Goal: Task Accomplishment & Management: Use online tool/utility

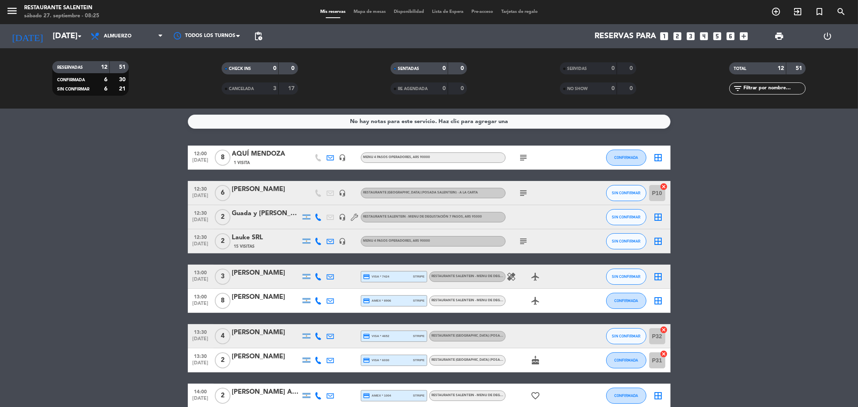
click at [482, 275] on span "RESTAURANTE SALENTEIN - Menu de Degustación 7 pasos" at bounding box center [481, 276] width 100 height 3
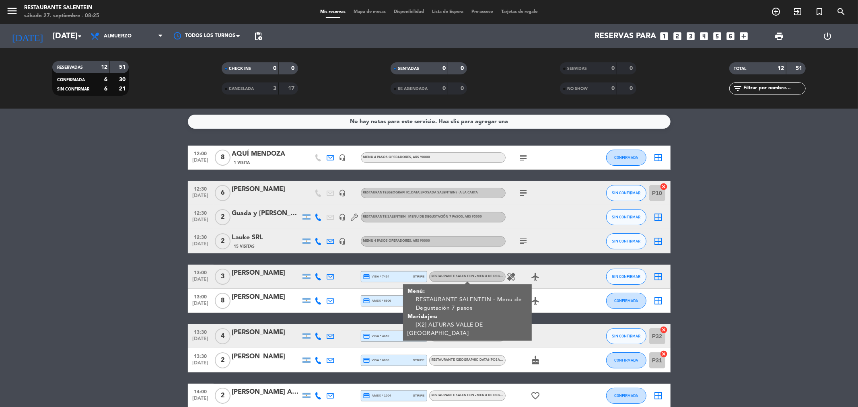
drag, startPoint x: 576, startPoint y: 306, endPoint x: 541, endPoint y: 306, distance: 35.0
click at [572, 306] on div "airplanemode_active" at bounding box center [541, 301] width 72 height 24
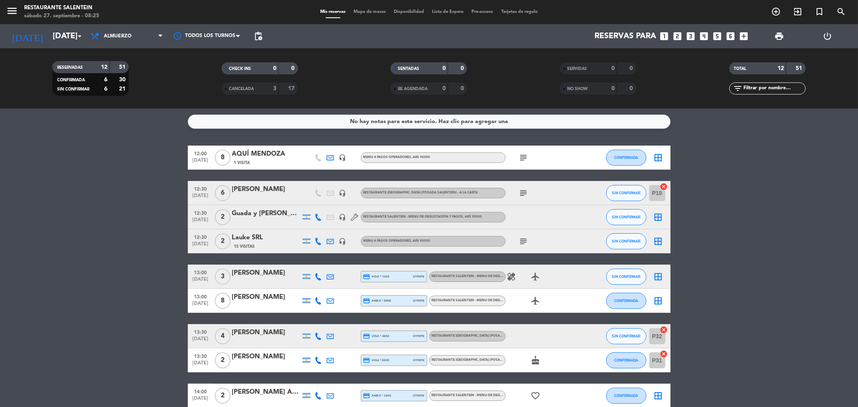
click at [478, 303] on div "RESTAURANTE SALENTEIN - Menu de Degustación 7 pasos" at bounding box center [467, 301] width 76 height 10
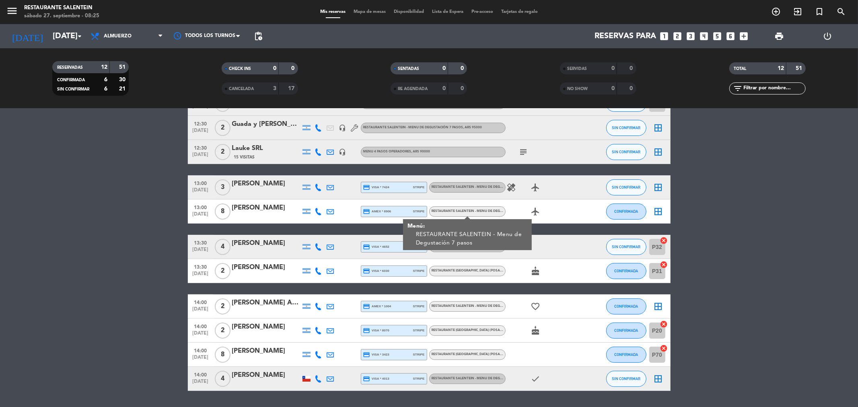
scroll to position [113, 0]
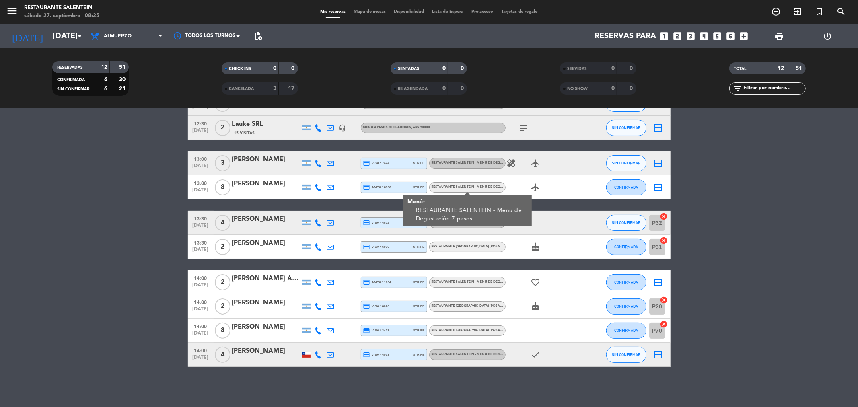
click at [753, 295] on bookings-row "12:00 [DATE] 8 AQUÍ MENDOZA 1 Visita headset_mic Menu 4 pasos operadores , ARS …" at bounding box center [429, 199] width 858 height 335
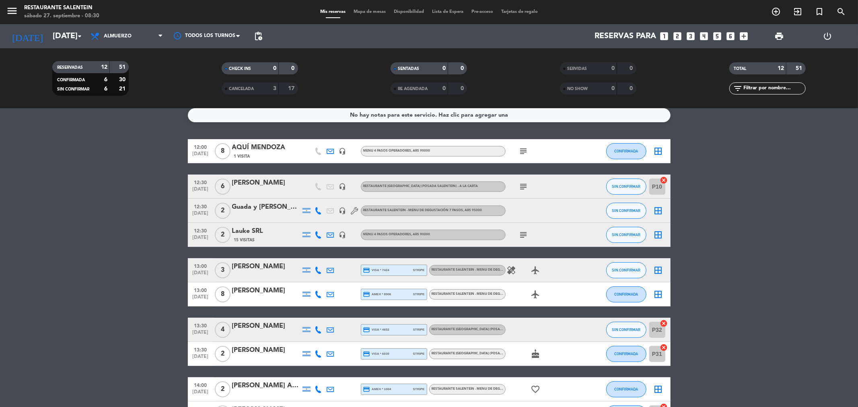
scroll to position [0, 0]
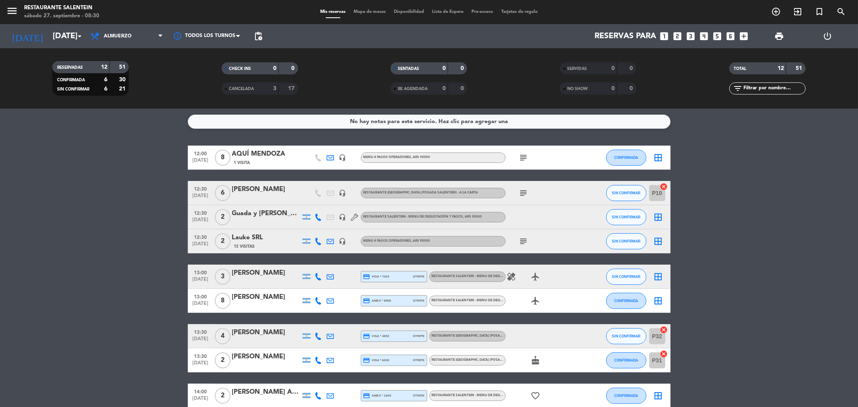
click at [778, 30] on span "print" at bounding box center [779, 36] width 16 height 16
click at [256, 86] on div "CANCELADA" at bounding box center [242, 88] width 37 height 9
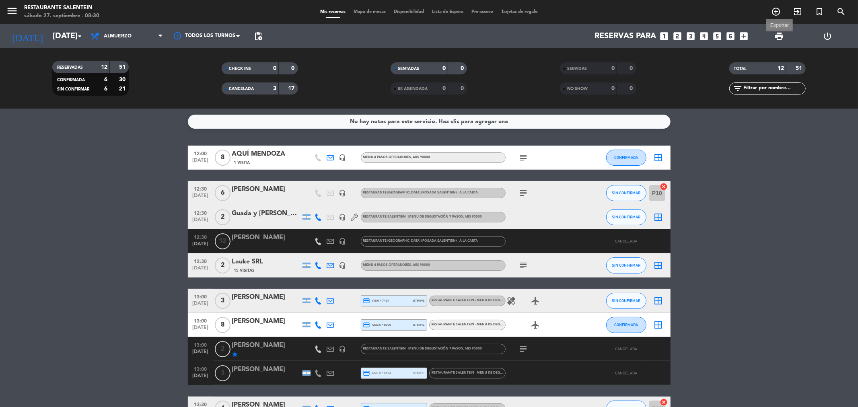
click at [779, 40] on span "print" at bounding box center [779, 36] width 10 height 10
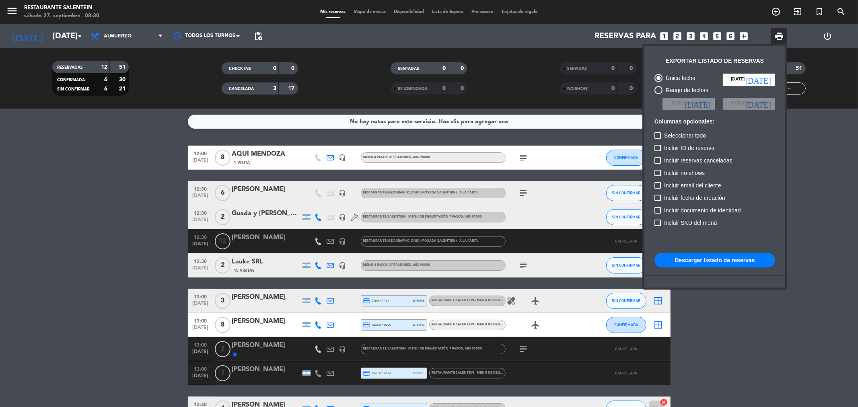
click at [691, 264] on button "Descargar listado de reservas" at bounding box center [714, 260] width 121 height 14
click at [145, 130] on div at bounding box center [429, 203] width 858 height 407
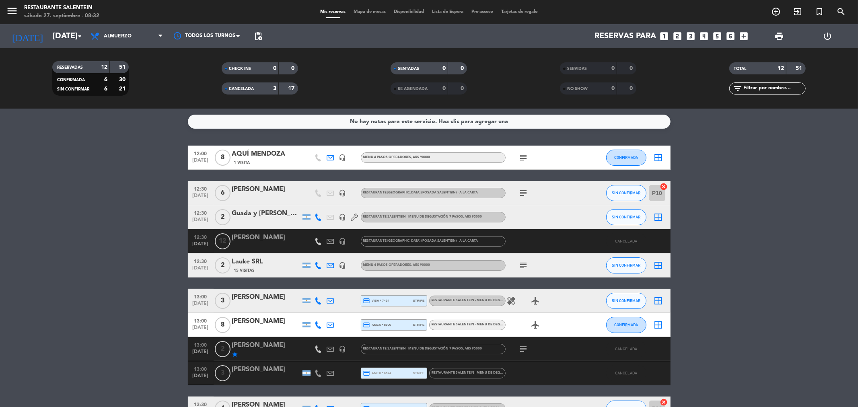
click at [273, 159] on div "AQUÍ MENDOZA" at bounding box center [266, 154] width 68 height 10
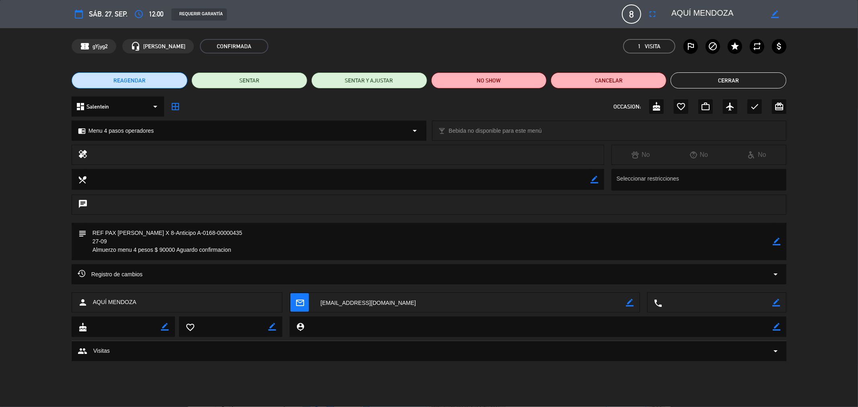
drag, startPoint x: 121, startPoint y: 232, endPoint x: 135, endPoint y: 232, distance: 14.5
click at [137, 232] on textarea at bounding box center [429, 241] width 686 height 37
click at [126, 234] on textarea at bounding box center [429, 241] width 686 height 37
click at [125, 241] on textarea at bounding box center [429, 241] width 686 height 37
drag, startPoint x: 118, startPoint y: 232, endPoint x: 140, endPoint y: 232, distance: 22.1
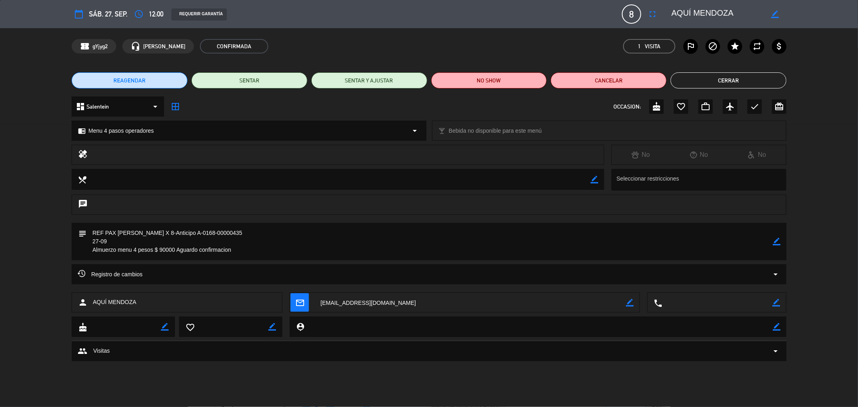
click at [140, 232] on textarea at bounding box center [429, 241] width 686 height 37
click at [719, 89] on div "REAGENDAR SENTAR SENTAR Y AJUSTAR NO SHOW Cancelar Cerrar" at bounding box center [429, 80] width 858 height 32
click at [710, 80] on button "Cerrar" at bounding box center [728, 80] width 116 height 16
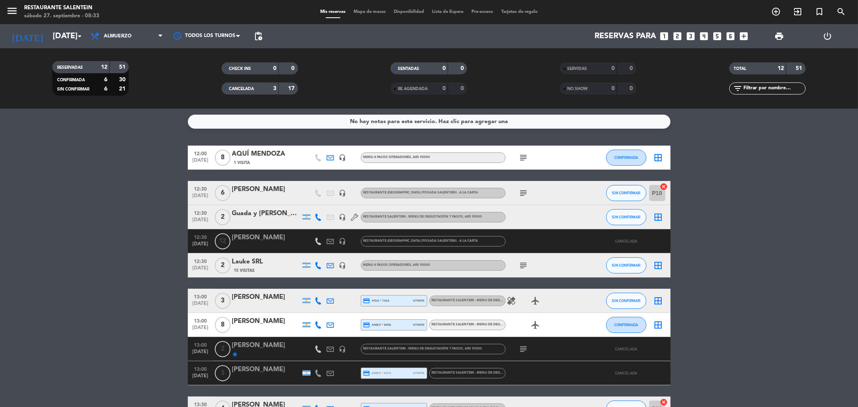
click at [276, 264] on div "Lauke SRL" at bounding box center [266, 262] width 68 height 10
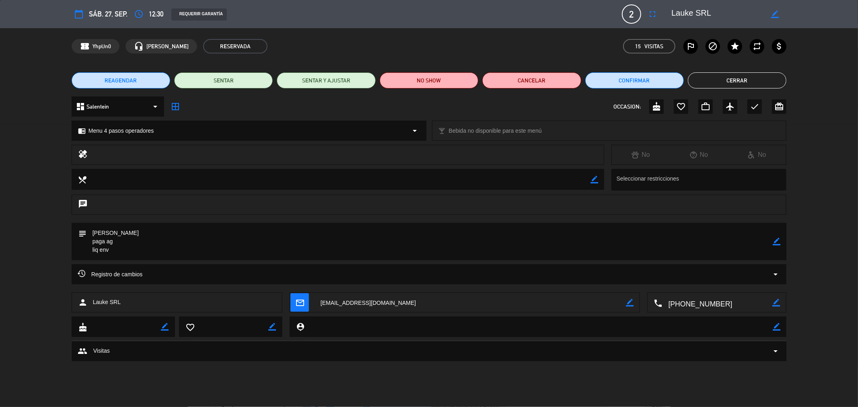
drag, startPoint x: 117, startPoint y: 232, endPoint x: 91, endPoint y: 232, distance: 26.1
click at [91, 232] on textarea at bounding box center [429, 241] width 686 height 37
drag, startPoint x: 738, startPoint y: 82, endPoint x: 661, endPoint y: 128, distance: 89.6
click at [737, 82] on button "Cerrar" at bounding box center [737, 80] width 99 height 16
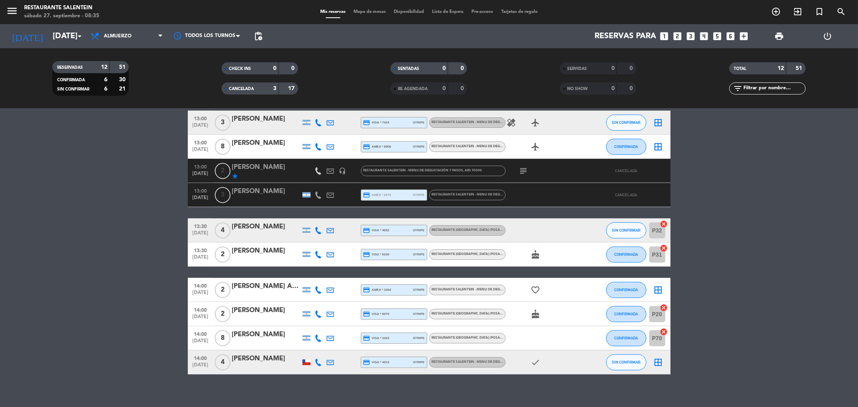
scroll to position [179, 0]
click at [464, 365] on div "RESTAURANTE SALENTEIN - Menu de Degustación 7 pasos , ARS 95000" at bounding box center [467, 362] width 76 height 10
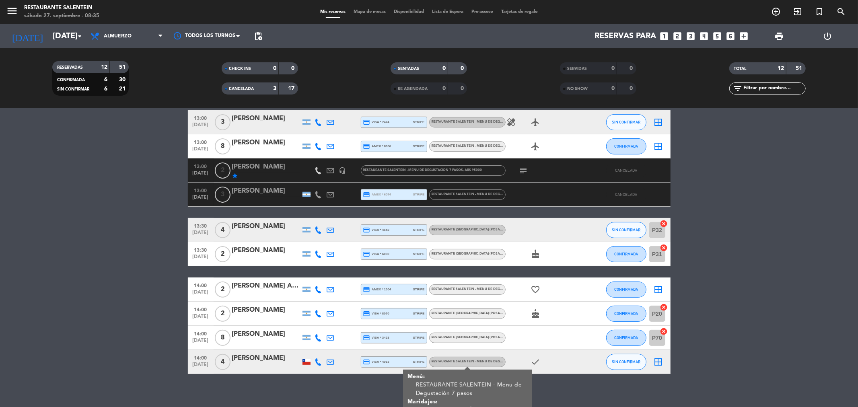
click at [467, 316] on div "RESTAURANTE [GEOGRAPHIC_DATA] (Posada Salentein) - Menú de Pasos" at bounding box center [467, 313] width 76 height 10
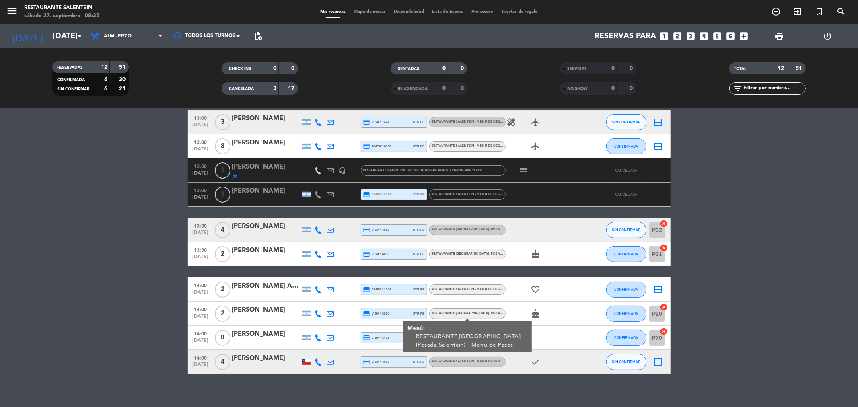
click at [497, 291] on div "RESTAURANTE SALENTEIN - Menu de Degustación 7 pasos" at bounding box center [467, 289] width 76 height 10
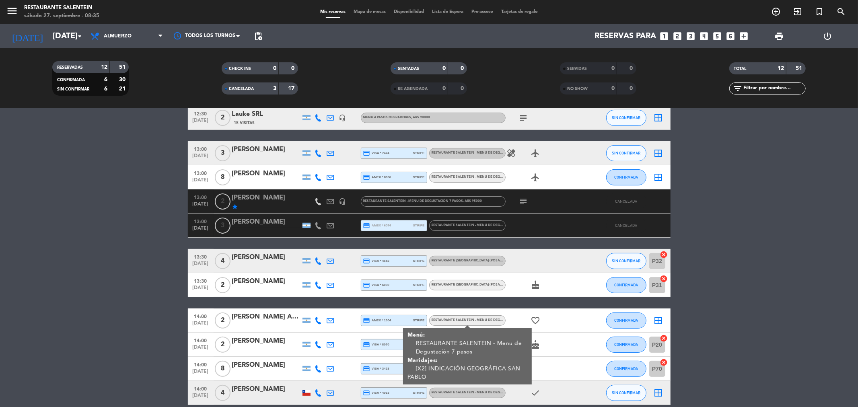
scroll to position [134, 0]
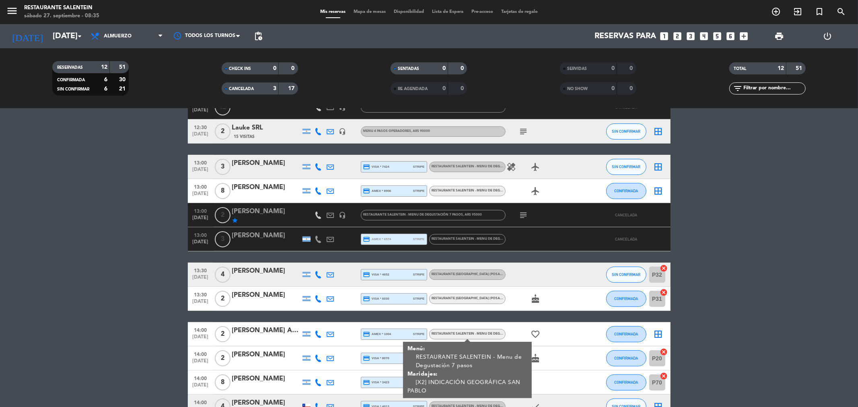
click at [478, 297] on span "RESTAURANTE [GEOGRAPHIC_DATA] (Posada Salentein) - A la carta" at bounding box center [488, 298] width 115 height 3
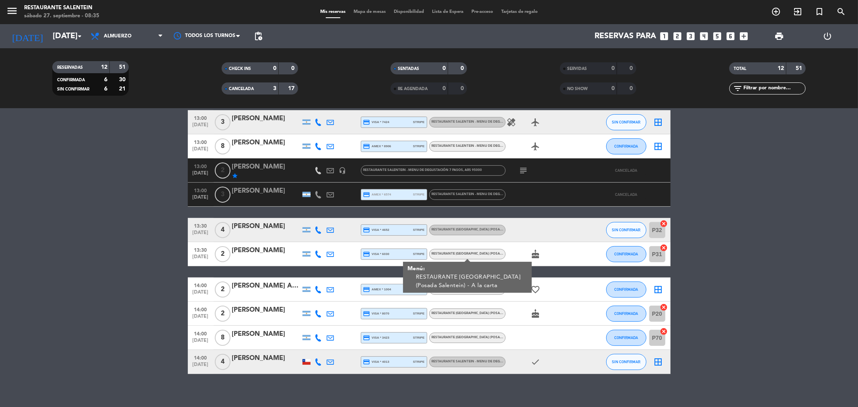
scroll to position [45, 0]
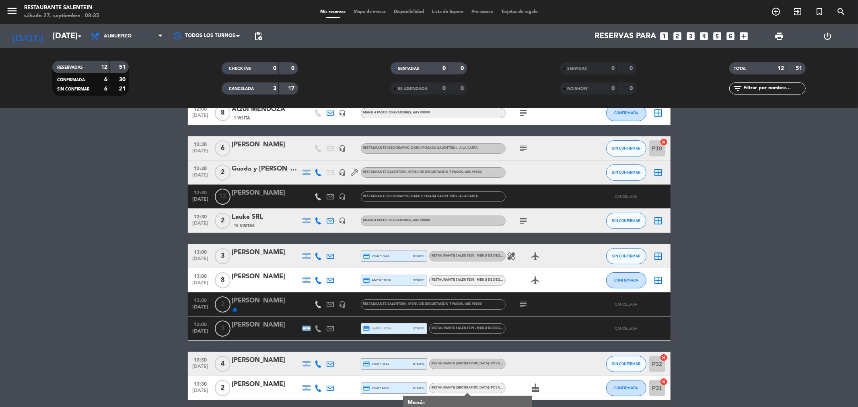
click at [482, 281] on span "RESTAURANTE SALENTEIN - Menu de Degustación 7 pasos" at bounding box center [481, 279] width 100 height 3
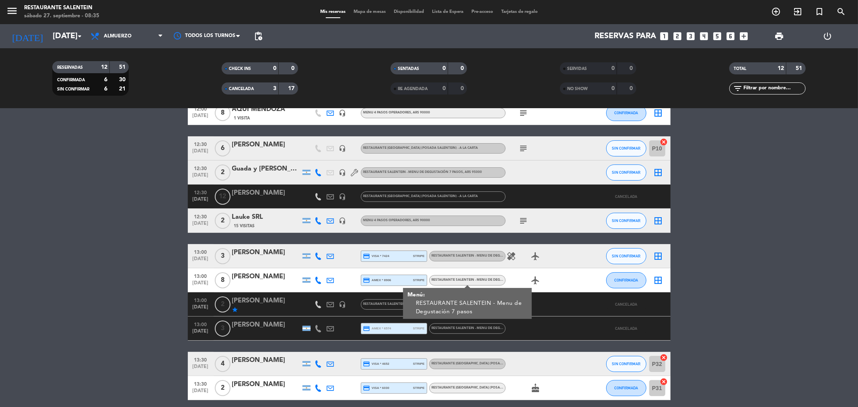
click at [478, 255] on span "RESTAURANTE SALENTEIN - Menu de Degustación 7 pasos" at bounding box center [481, 255] width 100 height 3
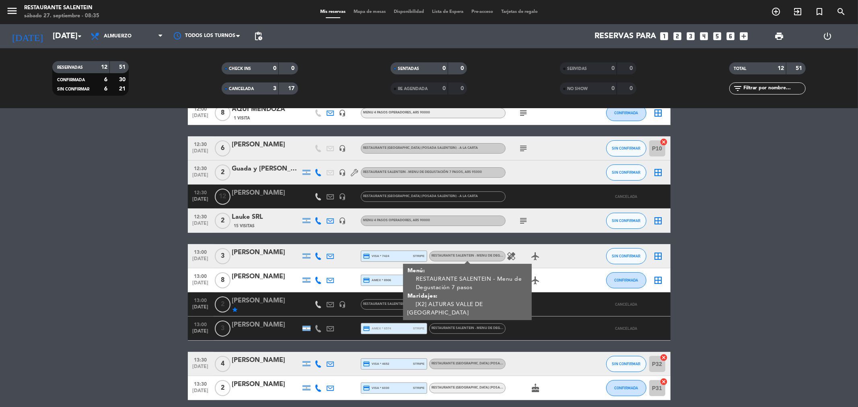
click at [419, 220] on span ", ARS 90000" at bounding box center [420, 220] width 19 height 3
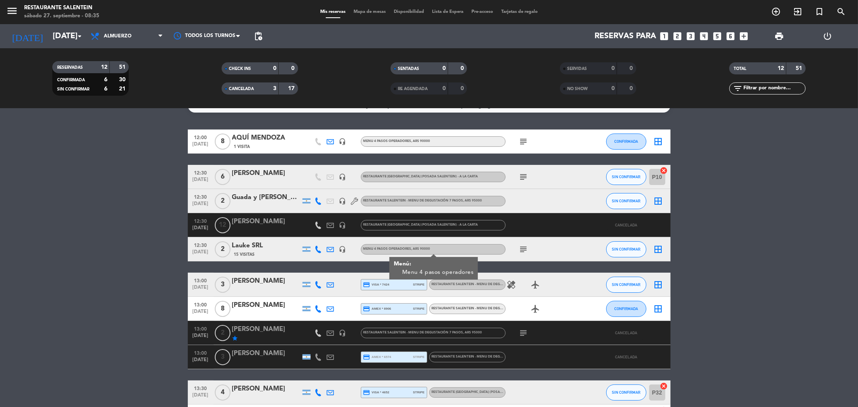
scroll to position [0, 0]
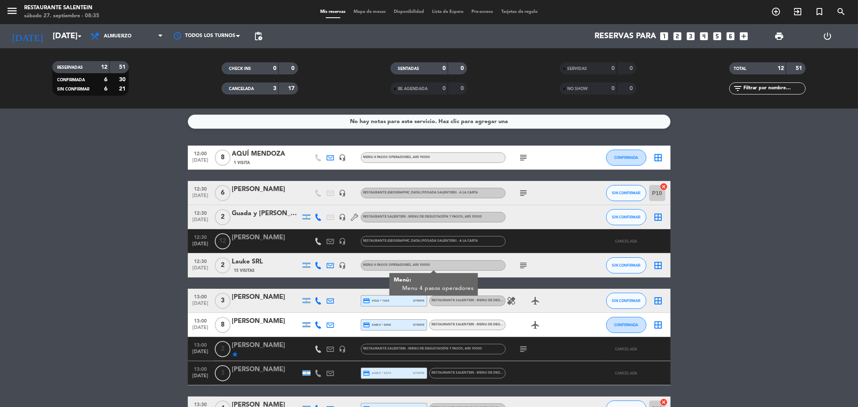
click at [436, 212] on div "RESTAURANTE SALENTEIN - Menu de Degustación 7 pasos , ARS 95000" at bounding box center [433, 217] width 145 height 10
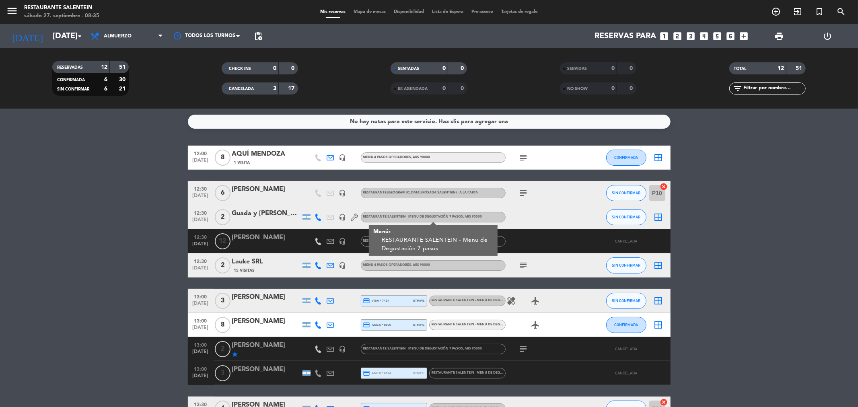
click at [435, 155] on div "Menu 4 pasos operadores , ARS 90000" at bounding box center [433, 157] width 145 height 10
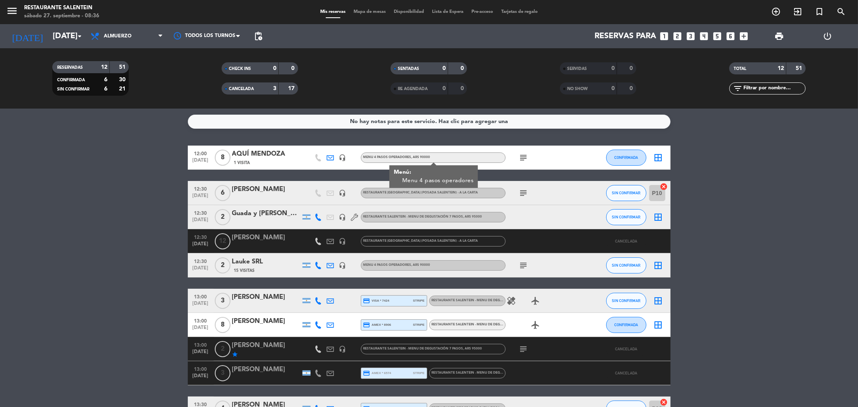
click at [274, 157] on div "AQUÍ MENDOZA" at bounding box center [266, 154] width 68 height 10
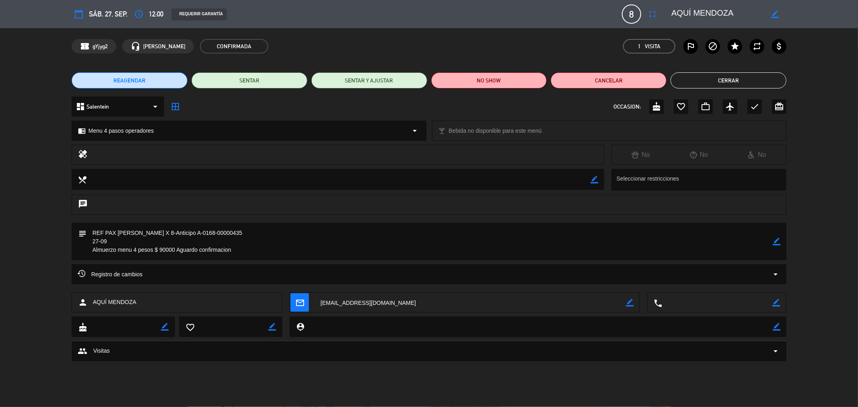
click at [736, 85] on button "Cerrar" at bounding box center [728, 80] width 116 height 16
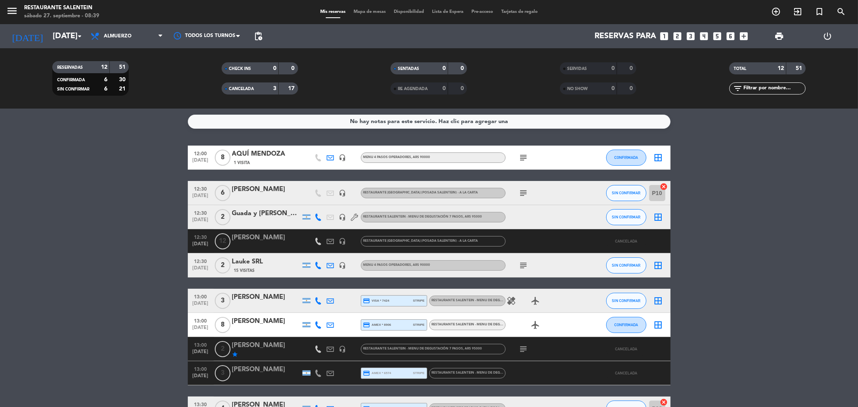
click at [525, 158] on icon "subject" at bounding box center [524, 158] width 10 height 10
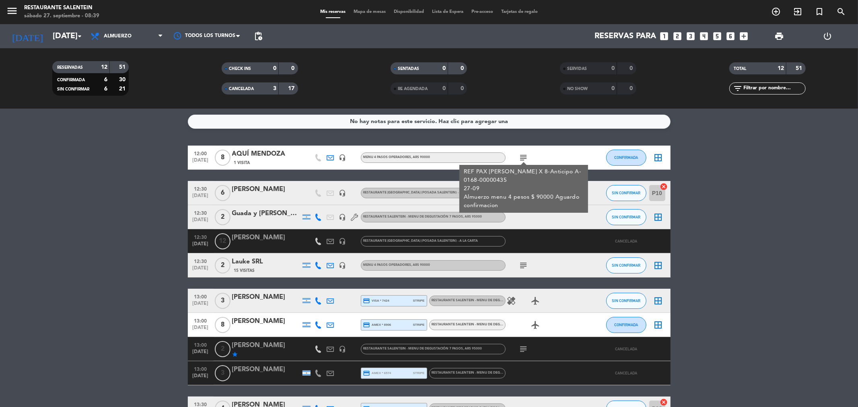
click at [245, 267] on span "15 Visitas" at bounding box center [244, 270] width 21 height 6
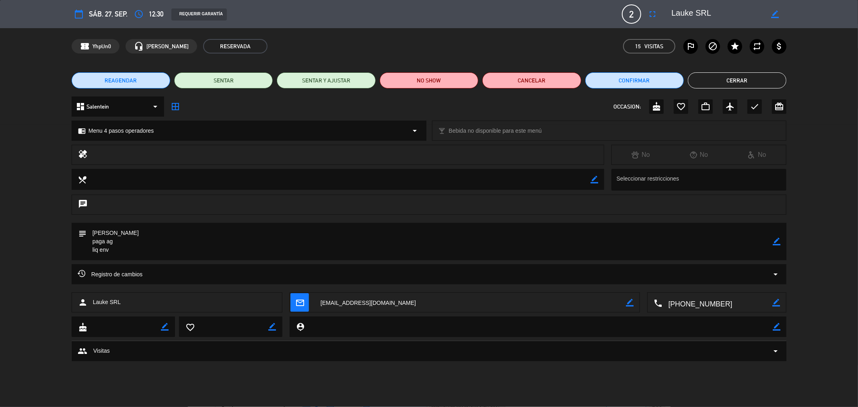
click at [731, 78] on button "Cerrar" at bounding box center [737, 80] width 99 height 16
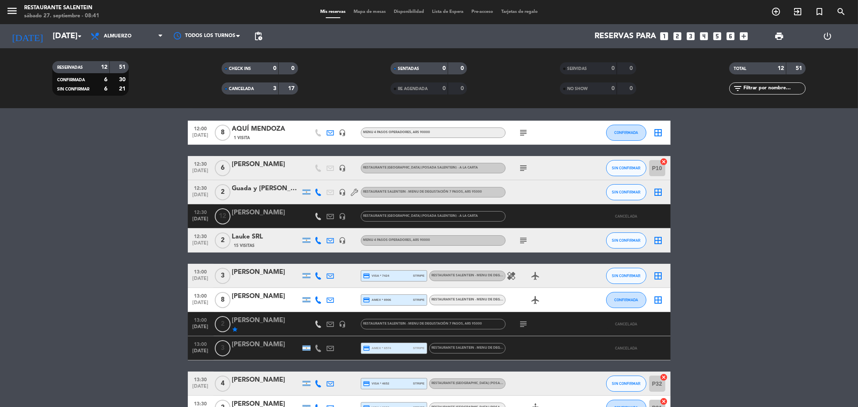
scroll to position [7, 0]
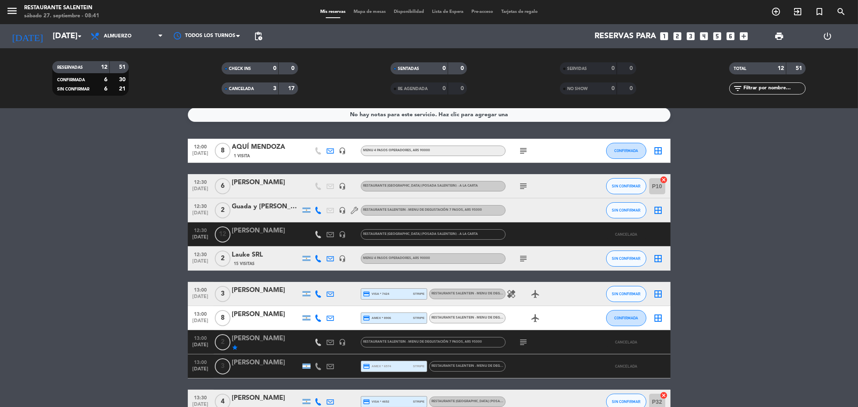
click at [657, 151] on icon "border_all" at bounding box center [658, 151] width 10 height 10
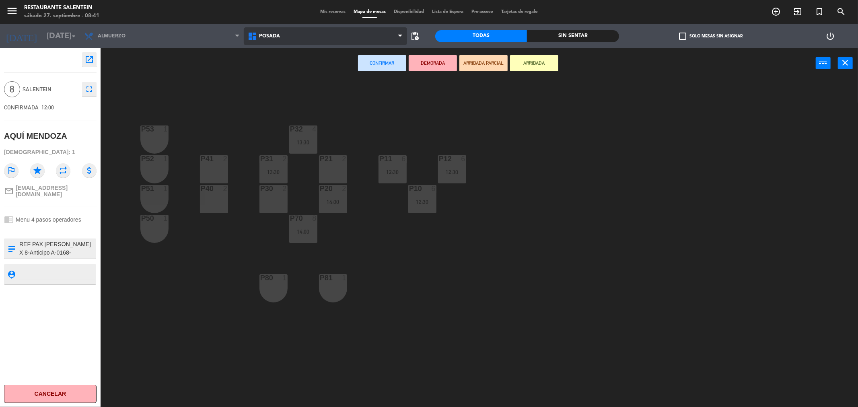
click at [309, 37] on span "Posada" at bounding box center [325, 36] width 163 height 18
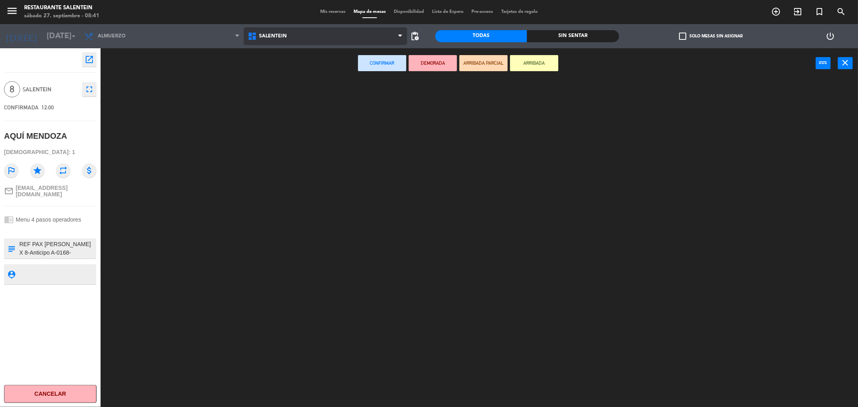
click at [296, 83] on ng-component "menu Restaurante Salentein sábado 27. septiembre - 08:41 Mis reservas Mapa de m…" at bounding box center [429, 205] width 858 height 410
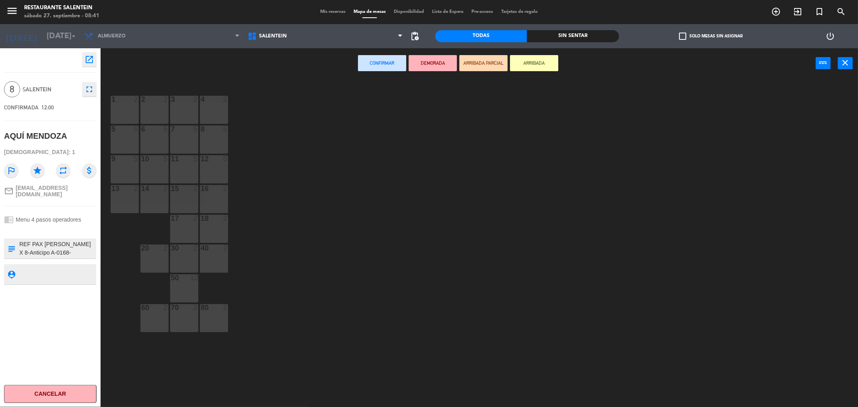
click at [154, 257] on div "20 2" at bounding box center [154, 258] width 28 height 28
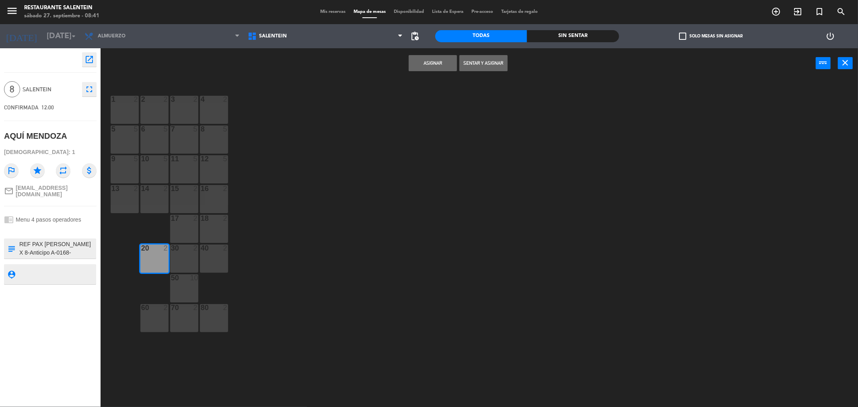
click at [183, 258] on div "30 2" at bounding box center [184, 258] width 28 height 28
click at [211, 258] on div "40 2" at bounding box center [214, 258] width 28 height 28
click at [216, 234] on div "18 2" at bounding box center [214, 229] width 28 height 28
drag, startPoint x: 438, startPoint y: 64, endPoint x: 433, endPoint y: 64, distance: 5.2
click at [437, 64] on button "Asignar" at bounding box center [432, 63] width 48 height 16
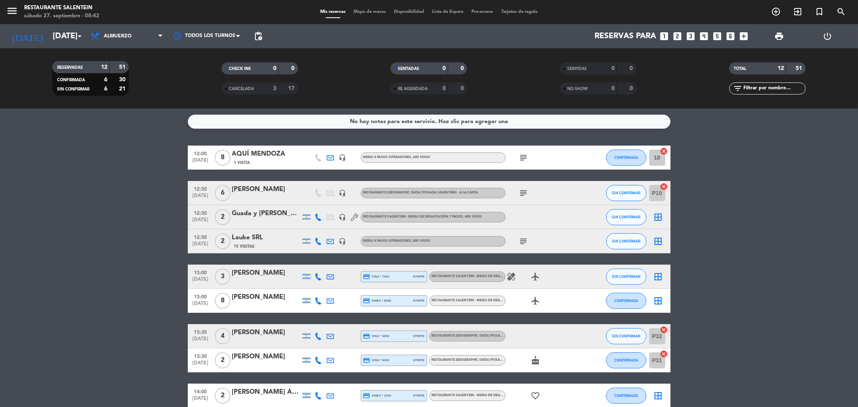
scroll to position [89, 0]
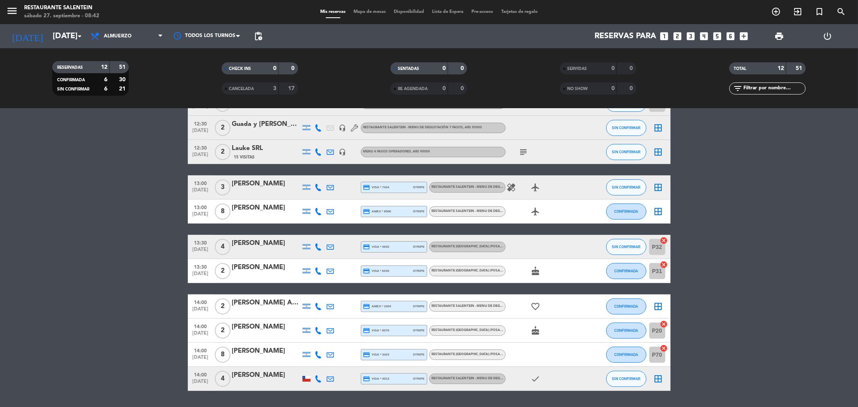
click at [659, 153] on icon "border_all" at bounding box center [658, 152] width 10 height 10
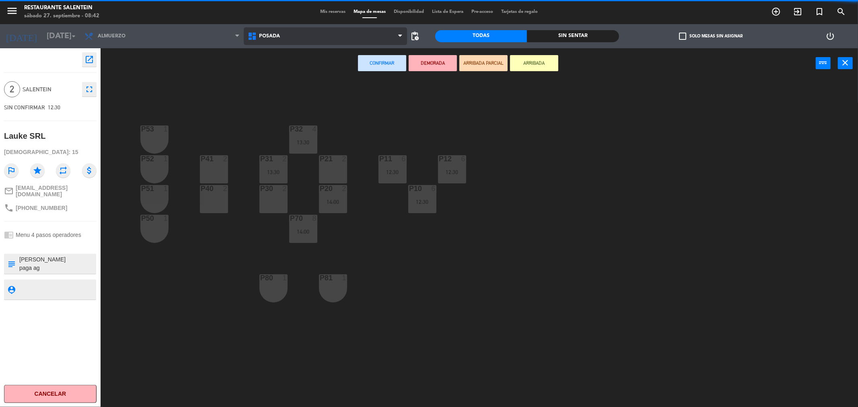
click at [304, 41] on span "Posada" at bounding box center [325, 36] width 163 height 18
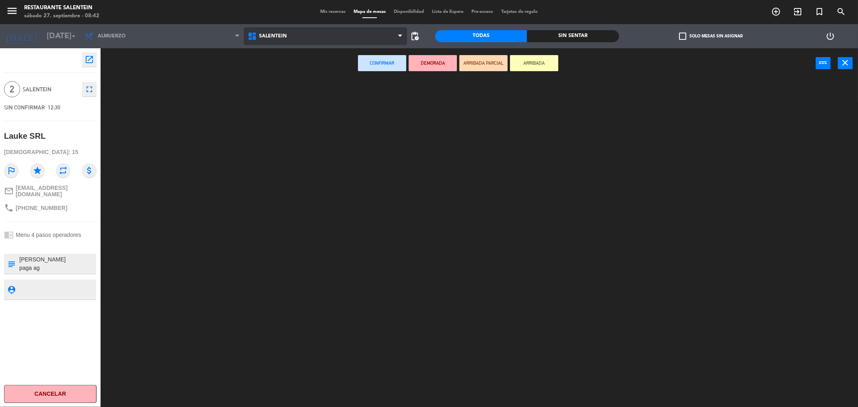
click at [303, 85] on ng-component "menu Restaurante Salentein sábado 27. septiembre - 08:42 Mis reservas Mapa de m…" at bounding box center [429, 205] width 858 height 410
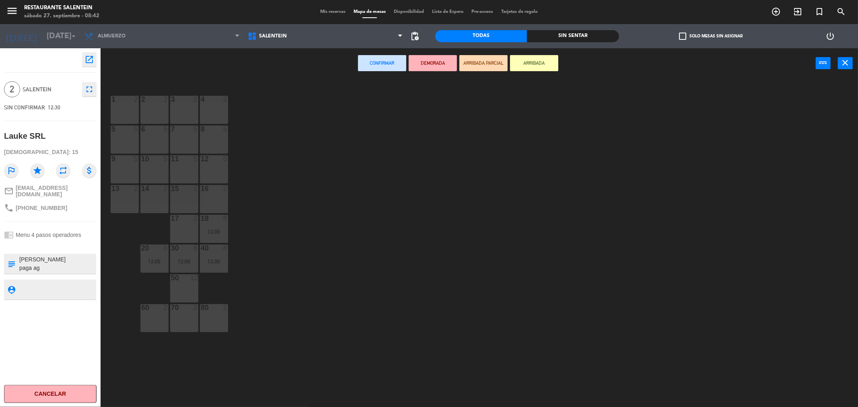
click at [131, 109] on div "1 2" at bounding box center [125, 110] width 28 height 28
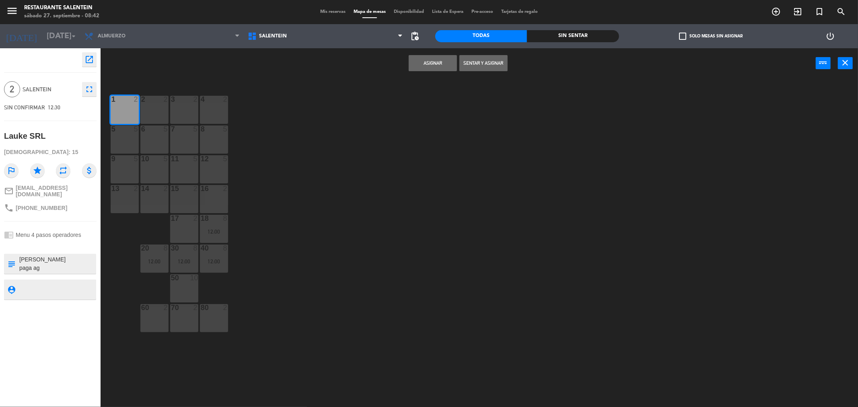
click at [425, 62] on button "Asignar" at bounding box center [432, 63] width 48 height 16
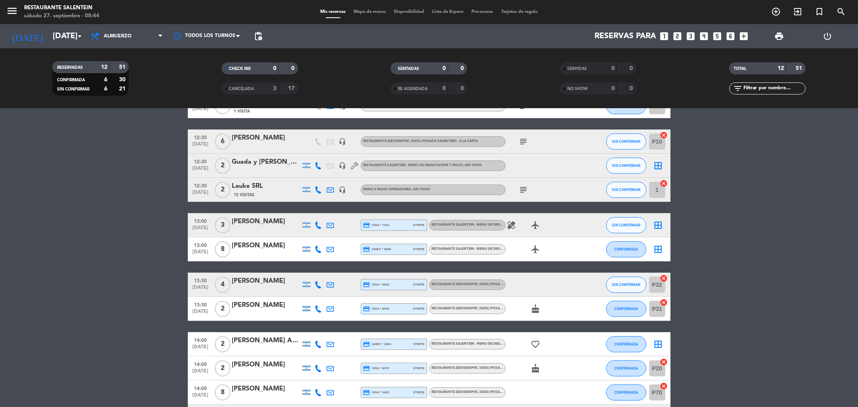
scroll to position [113, 0]
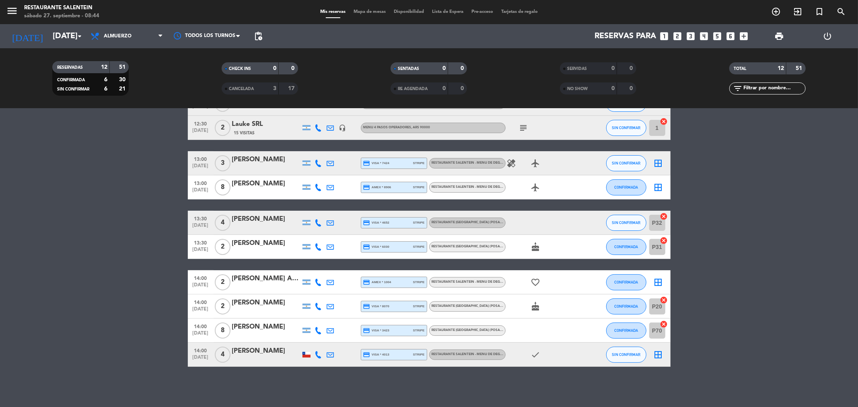
click at [224, 187] on span "8" at bounding box center [223, 187] width 16 height 16
click at [248, 187] on div "[PERSON_NAME]" at bounding box center [266, 184] width 68 height 10
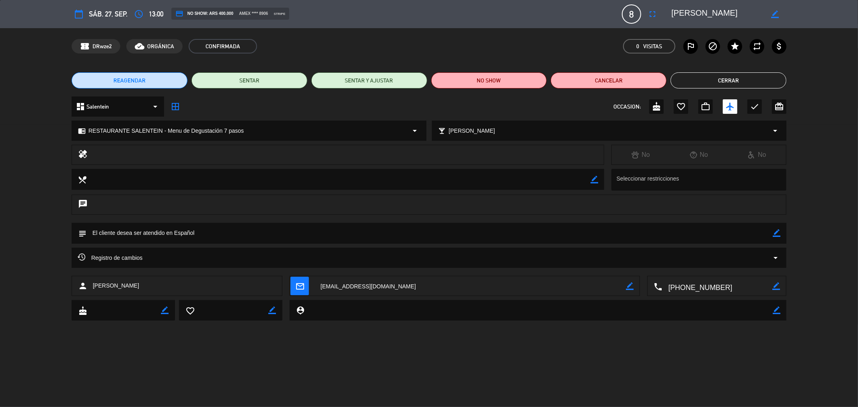
click at [729, 82] on button "Cerrar" at bounding box center [728, 80] width 116 height 16
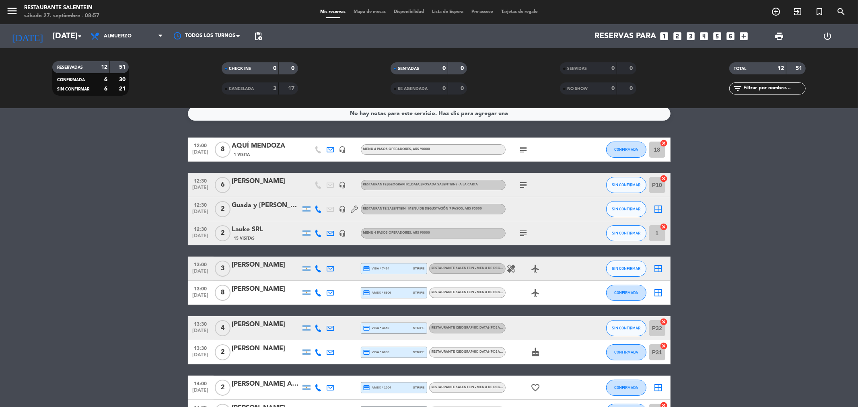
scroll to position [0, 0]
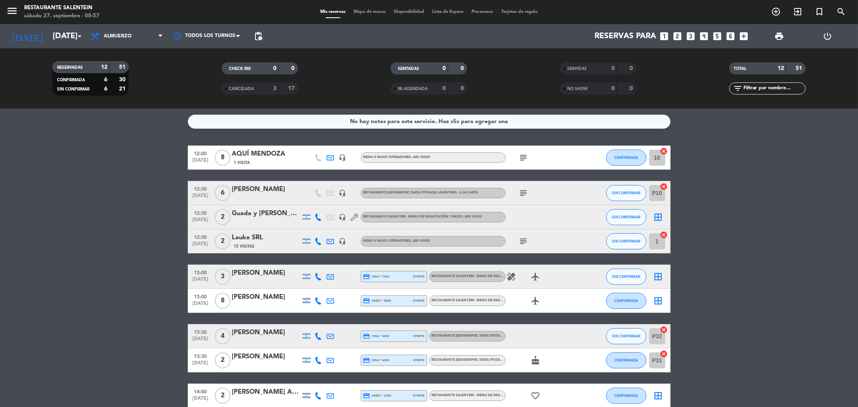
click at [262, 215] on div "Guada y [PERSON_NAME]" at bounding box center [266, 213] width 68 height 10
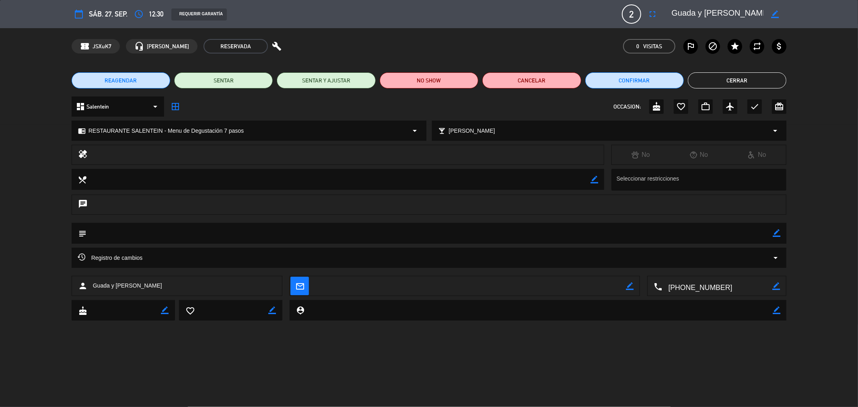
drag, startPoint x: 750, startPoint y: 80, endPoint x: 578, endPoint y: 79, distance: 171.7
click at [749, 80] on button "Cerrar" at bounding box center [737, 80] width 99 height 16
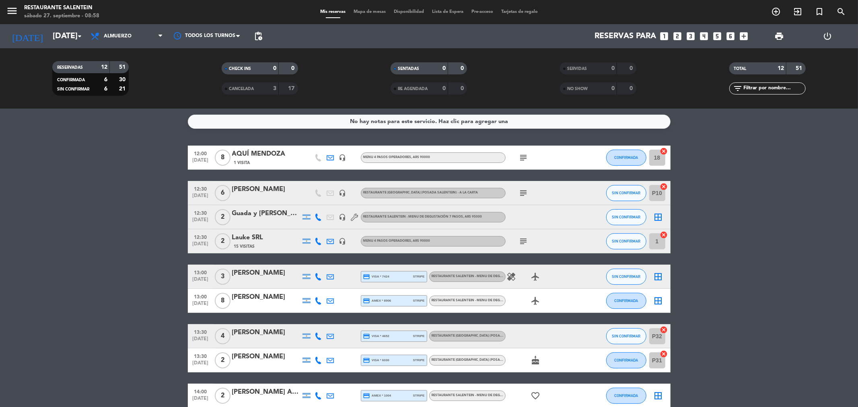
click at [248, 275] on div "[PERSON_NAME]" at bounding box center [266, 273] width 68 height 10
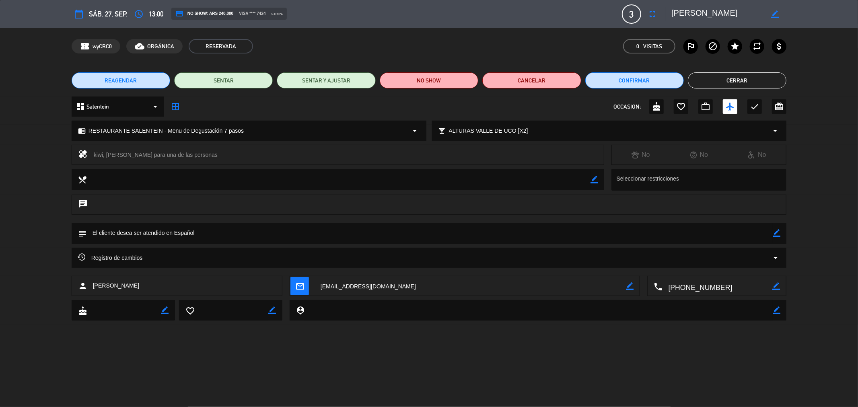
click at [737, 82] on button "Cerrar" at bounding box center [737, 80] width 99 height 16
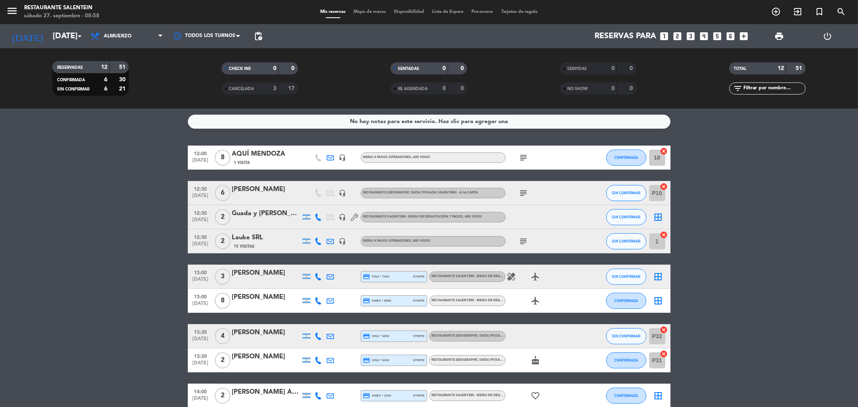
click at [453, 275] on span "RESTAURANTE SALENTEIN - Menu de Degustación 7 pasos" at bounding box center [481, 276] width 100 height 3
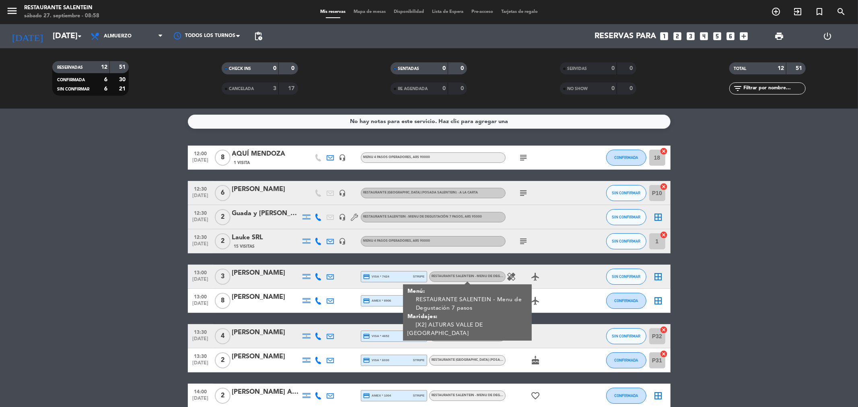
click at [170, 302] on bookings-row "12:00 [DATE] 8 AQUÍ MENDOZA 1 Visita headset_mic Menu 4 pasos operadores , ARS …" at bounding box center [429, 313] width 858 height 335
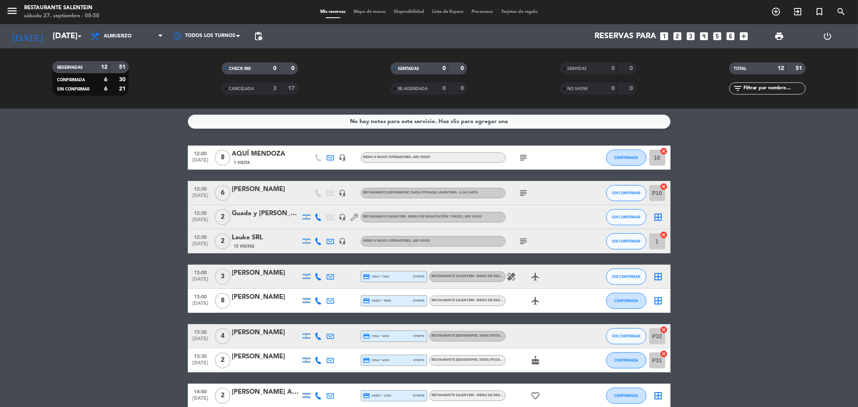
click at [460, 304] on div "RESTAURANTE SALENTEIN - Menu de Degustación 7 pasos" at bounding box center [467, 301] width 76 height 10
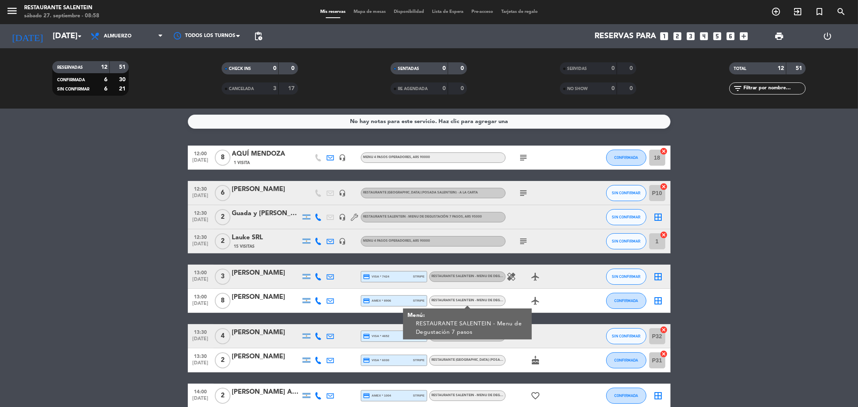
click at [247, 304] on div at bounding box center [266, 306] width 68 height 6
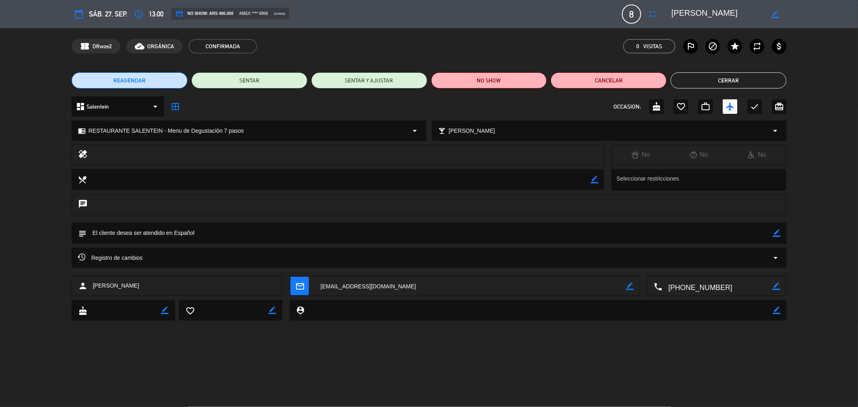
click at [733, 82] on button "Cerrar" at bounding box center [728, 80] width 116 height 16
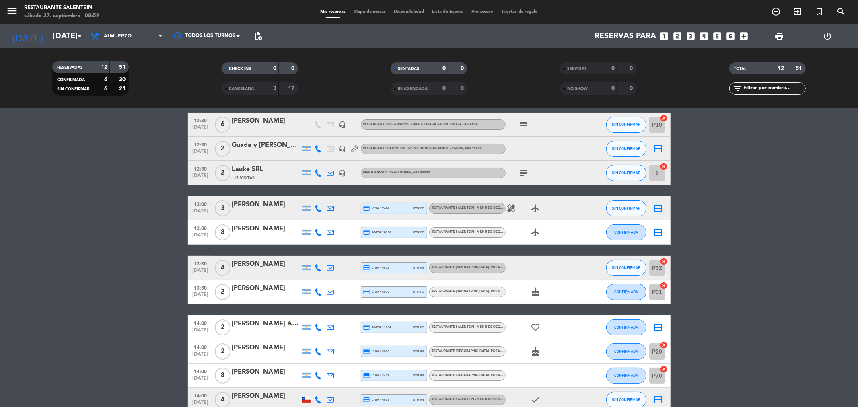
scroll to position [89, 0]
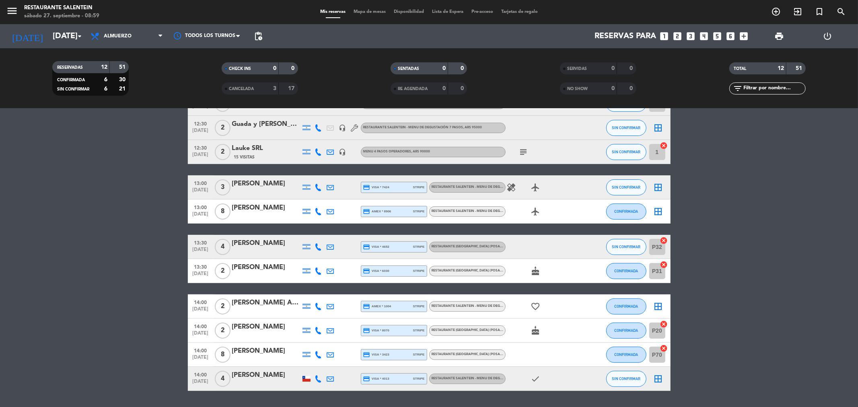
click at [251, 304] on div "[PERSON_NAME] Aded" at bounding box center [266, 303] width 68 height 10
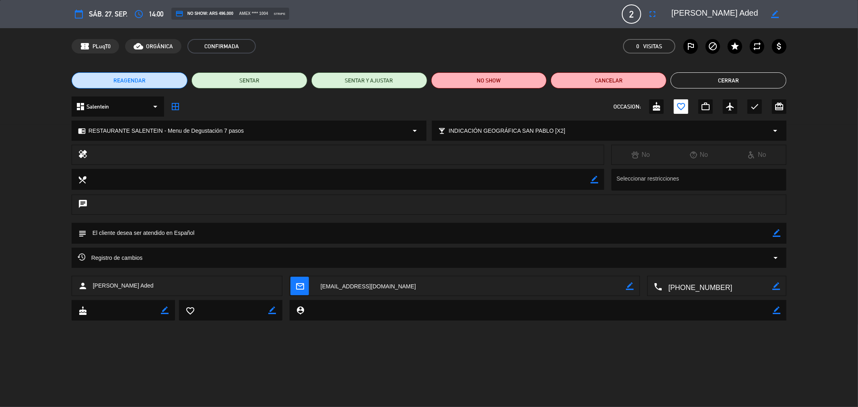
click at [699, 74] on button "Cerrar" at bounding box center [728, 80] width 116 height 16
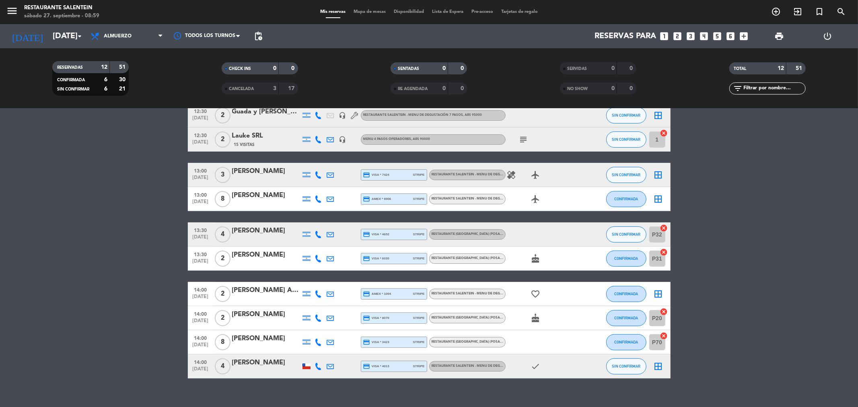
scroll to position [113, 0]
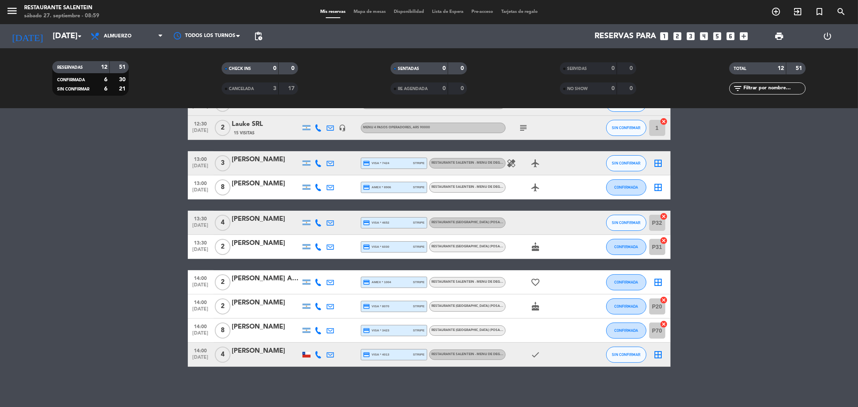
click at [458, 349] on div "RESTAURANTE SALENTEIN - Menu de Degustación 7 pasos , ARS 95000" at bounding box center [467, 354] width 76 height 10
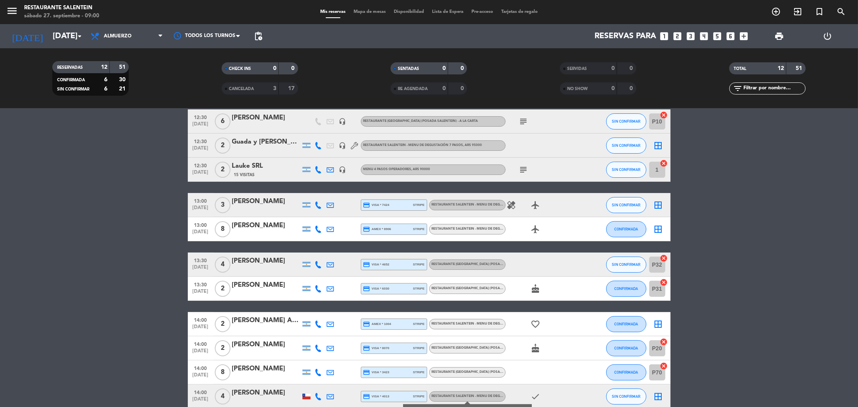
scroll to position [0, 0]
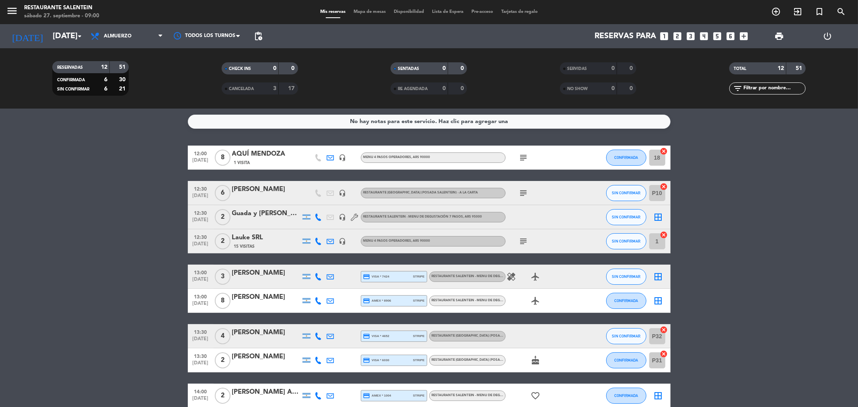
click at [659, 222] on icon "border_all" at bounding box center [658, 217] width 10 height 10
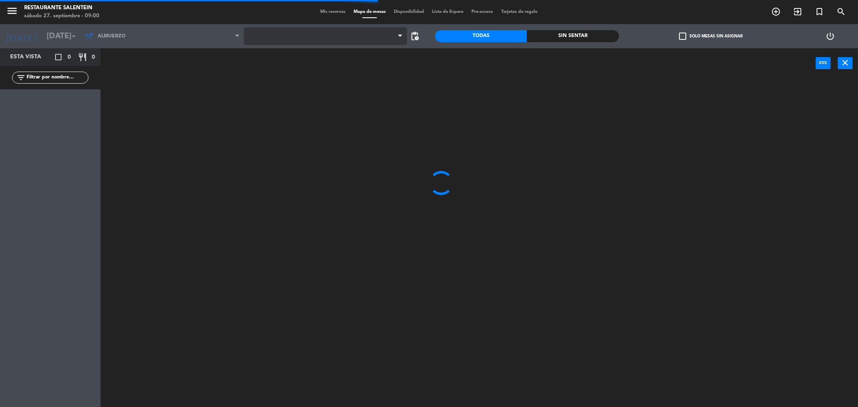
click at [369, 35] on span at bounding box center [325, 36] width 163 height 18
click at [300, 41] on span "Posada" at bounding box center [325, 36] width 163 height 18
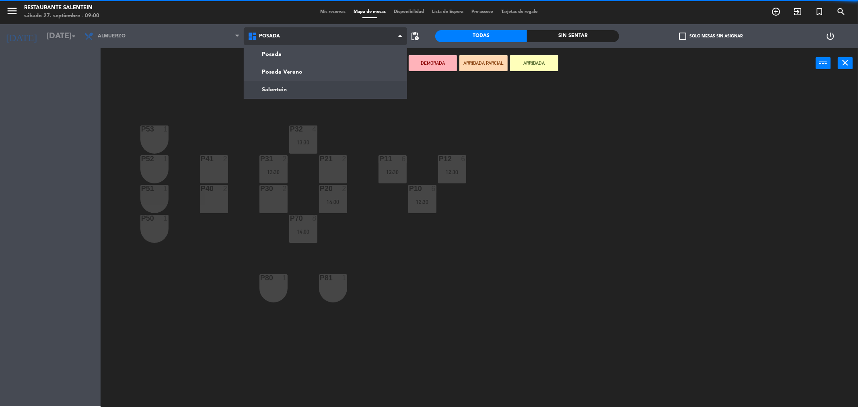
click at [278, 93] on ng-component "menu Restaurante Salentein sábado 27. septiembre - 09:00 Mis reservas Mapa de m…" at bounding box center [429, 205] width 858 height 410
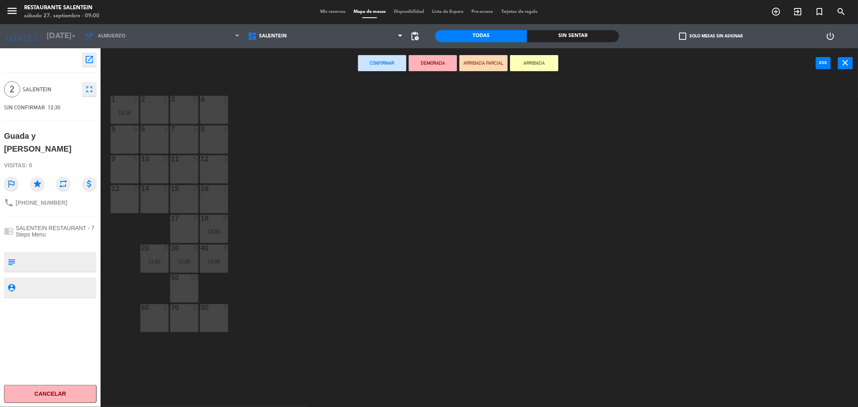
click at [222, 115] on div "4 2" at bounding box center [214, 110] width 28 height 28
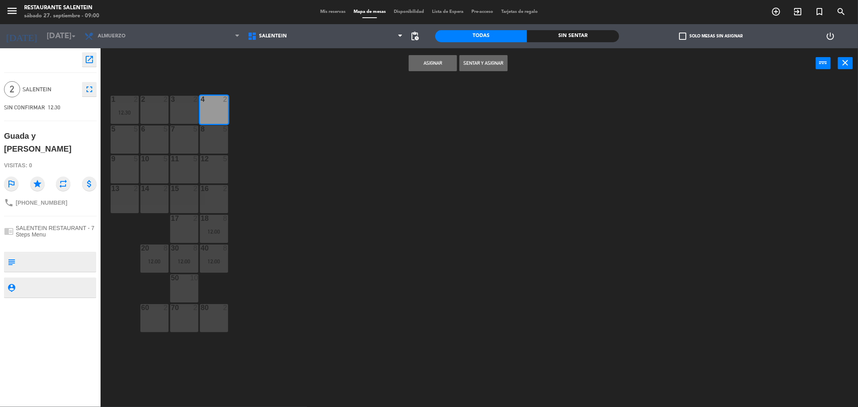
click at [426, 57] on button "Asignar" at bounding box center [432, 63] width 48 height 16
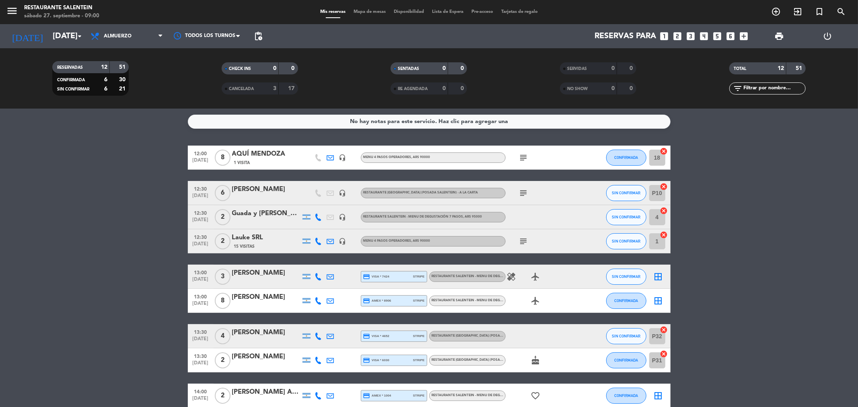
click at [665, 150] on icon "cancel" at bounding box center [664, 151] width 8 height 8
click at [659, 158] on icon "border_all" at bounding box center [658, 158] width 10 height 10
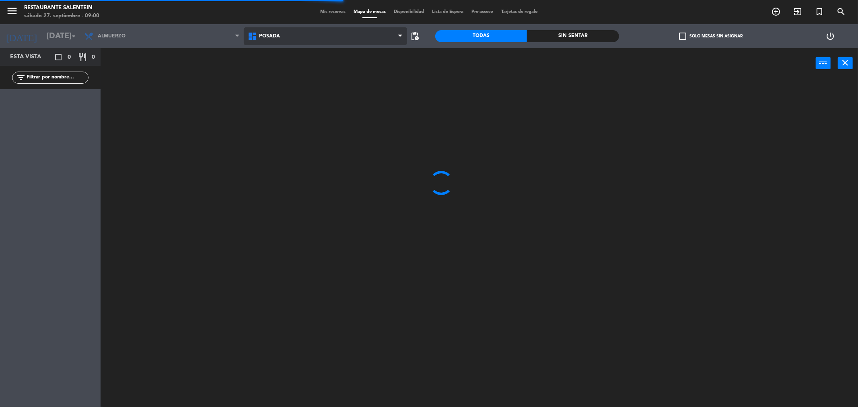
click at [285, 41] on span "Posada" at bounding box center [325, 36] width 163 height 18
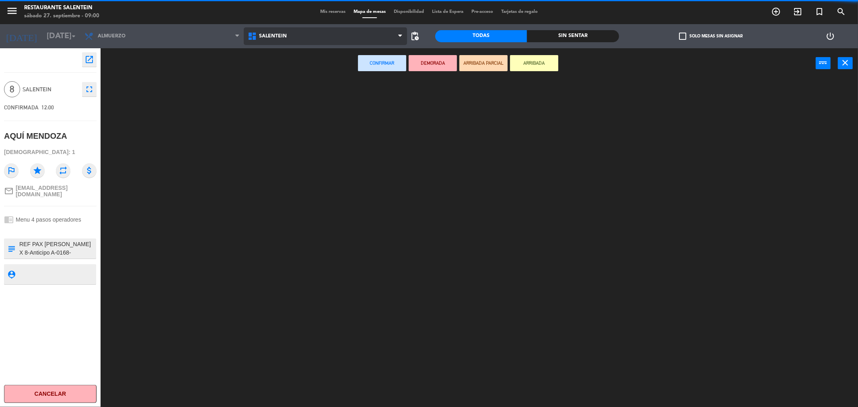
click at [287, 88] on ng-component "menu Restaurante Salentein sábado 27. septiembre - 09:00 Mis reservas Mapa de m…" at bounding box center [429, 205] width 858 height 410
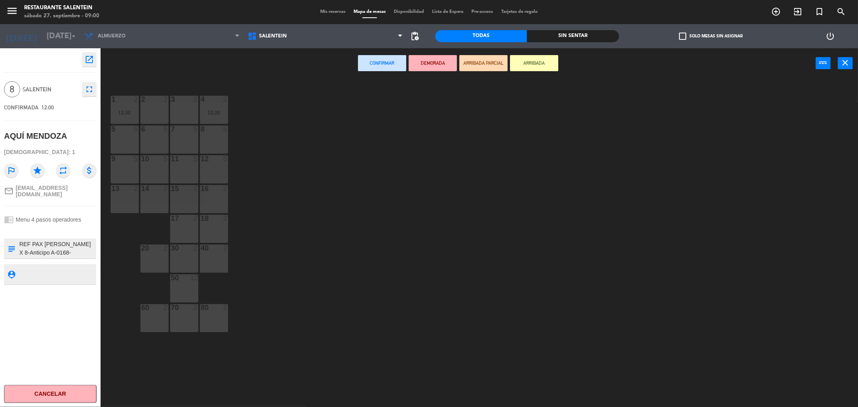
drag, startPoint x: 215, startPoint y: 255, endPoint x: 189, endPoint y: 255, distance: 25.7
click at [213, 255] on div "40 2" at bounding box center [214, 258] width 28 height 28
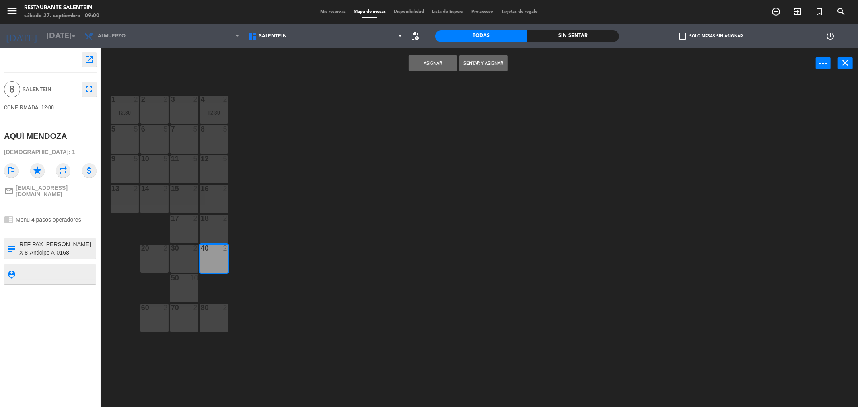
click at [180, 258] on div "30 2" at bounding box center [184, 258] width 28 height 28
click at [159, 259] on div "20 2" at bounding box center [154, 258] width 28 height 28
click at [212, 218] on div at bounding box center [213, 218] width 13 height 7
click at [437, 69] on button "Asignar" at bounding box center [432, 63] width 48 height 16
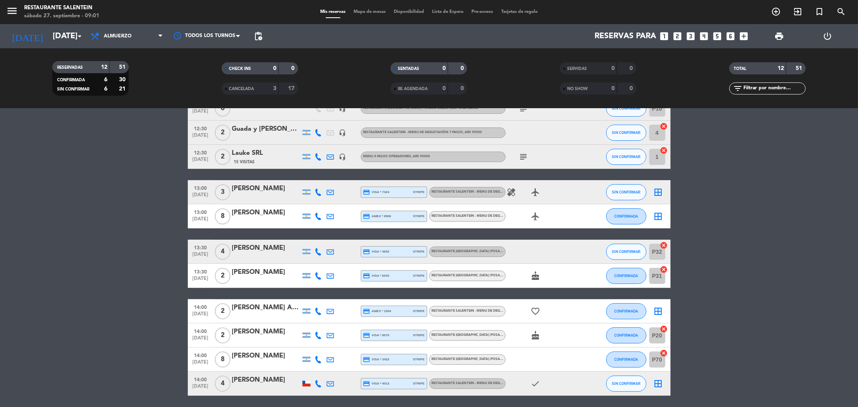
scroll to position [69, 0]
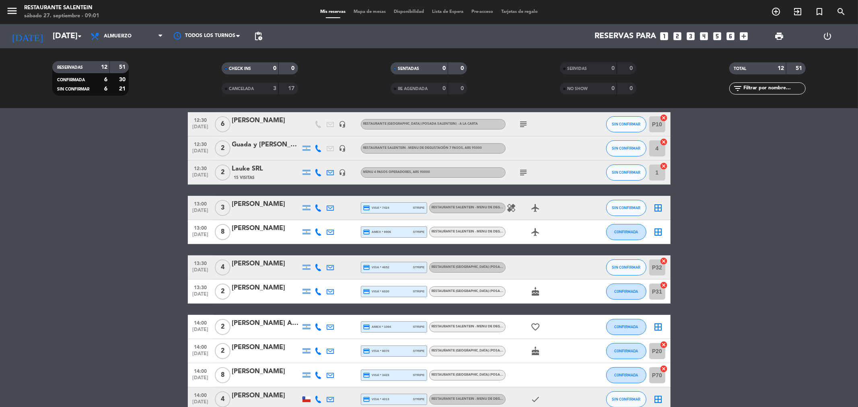
click at [658, 203] on icon "border_all" at bounding box center [658, 208] width 10 height 10
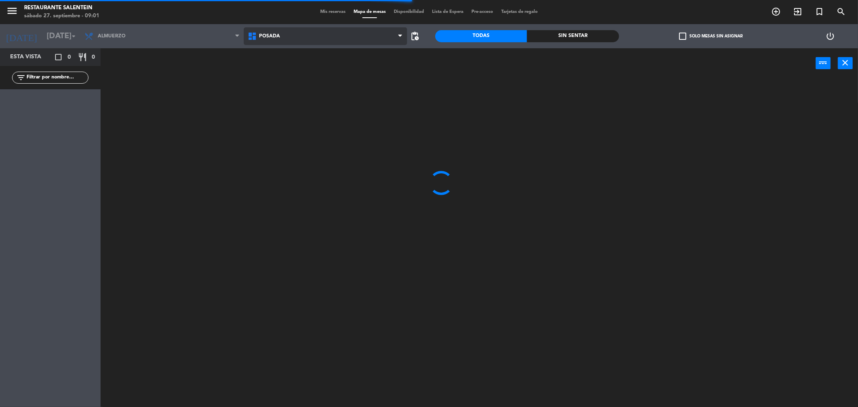
click at [290, 39] on span "Posada" at bounding box center [325, 36] width 163 height 18
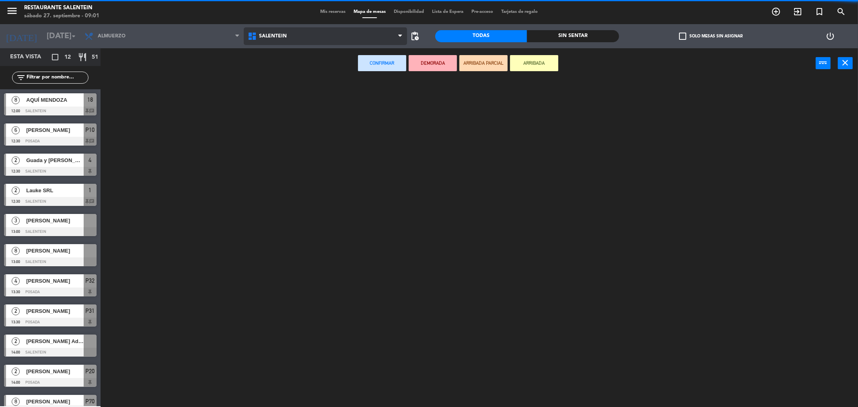
click at [283, 86] on ng-component "menu Restaurante Salentein sábado 27. septiembre - 09:01 Mis reservas Mapa de m…" at bounding box center [429, 205] width 858 height 410
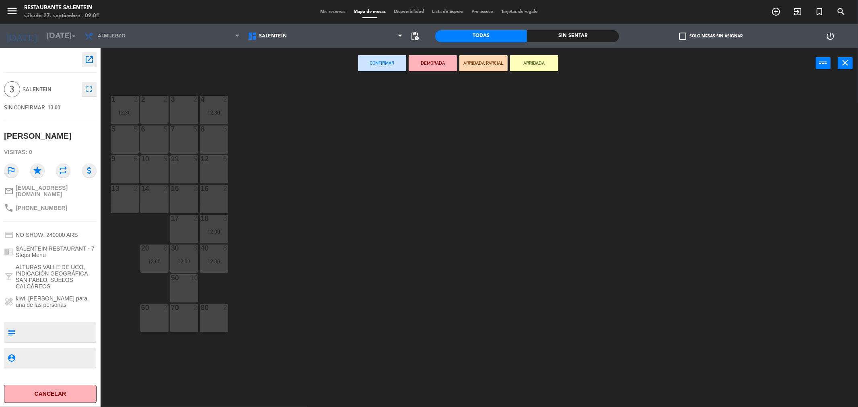
click at [212, 142] on div "8 5" at bounding box center [214, 139] width 28 height 28
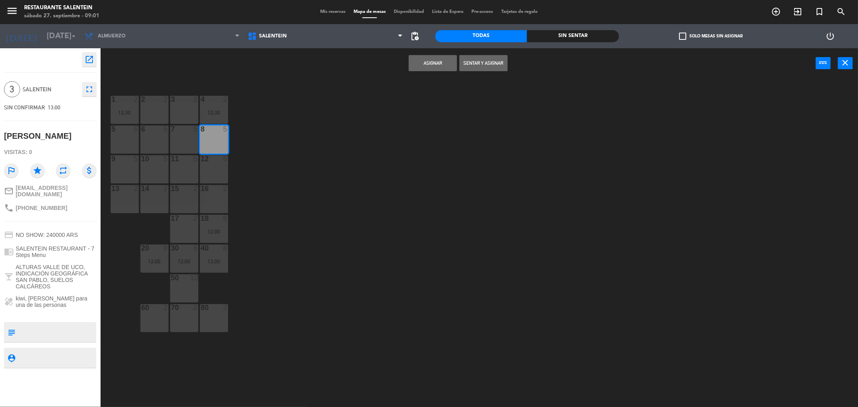
click at [424, 63] on button "Asignar" at bounding box center [432, 63] width 48 height 16
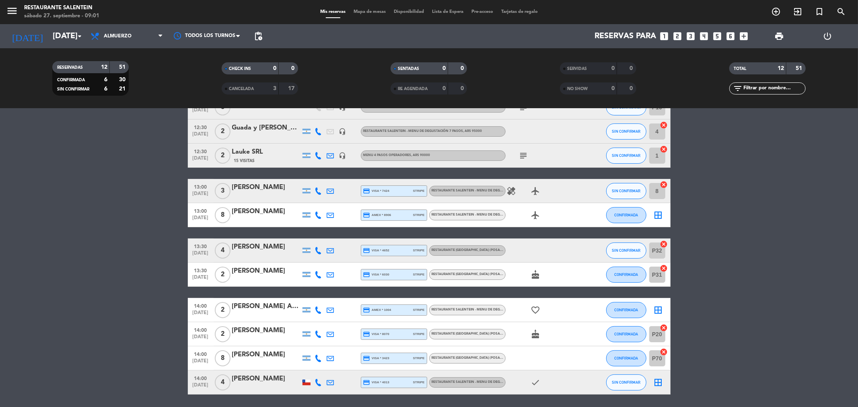
scroll to position [89, 0]
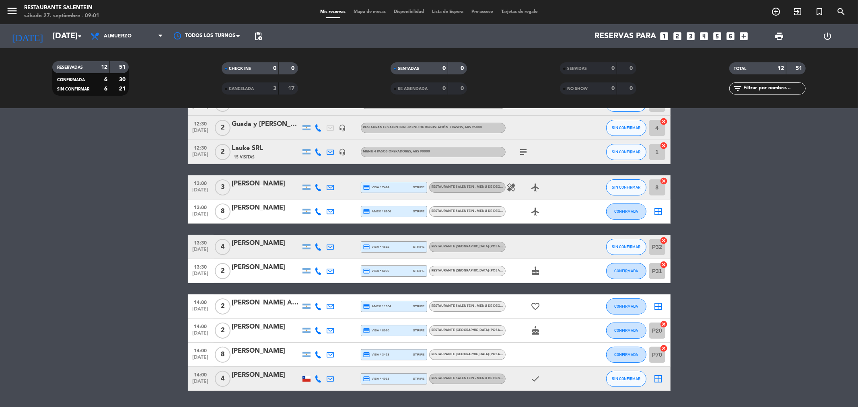
click at [655, 212] on icon "border_all" at bounding box center [658, 212] width 10 height 10
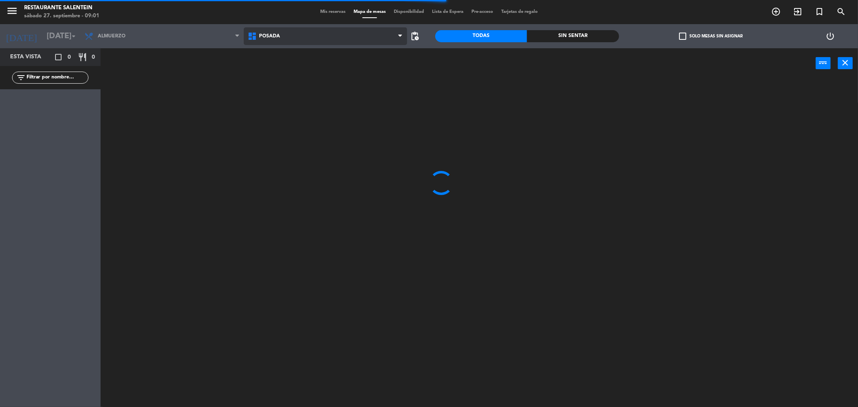
click at [280, 39] on span "Posada" at bounding box center [325, 36] width 163 height 18
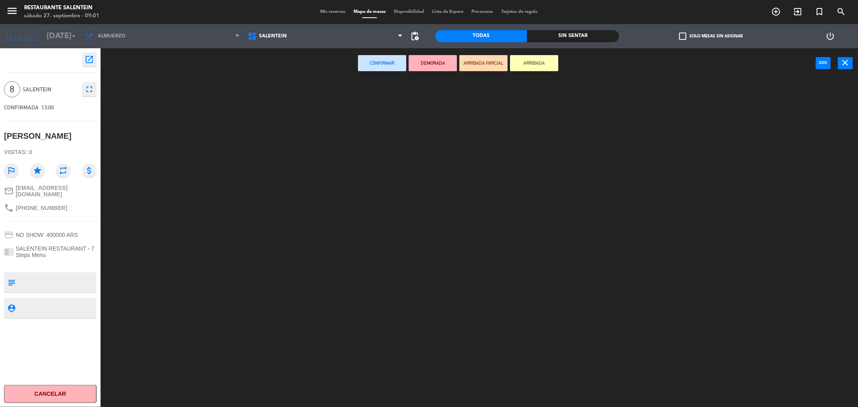
click at [288, 87] on ng-component "menu Restaurante Salentein sábado 27. septiembre - 09:01 Mis reservas Mapa de m…" at bounding box center [429, 205] width 858 height 410
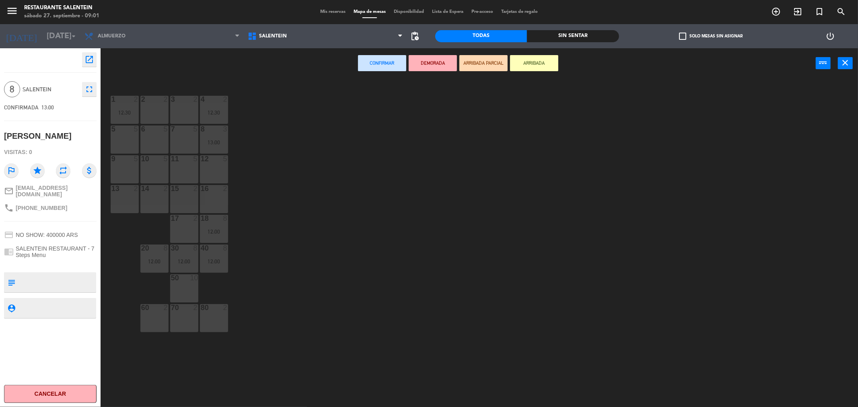
click at [183, 287] on div "50 10" at bounding box center [184, 288] width 28 height 28
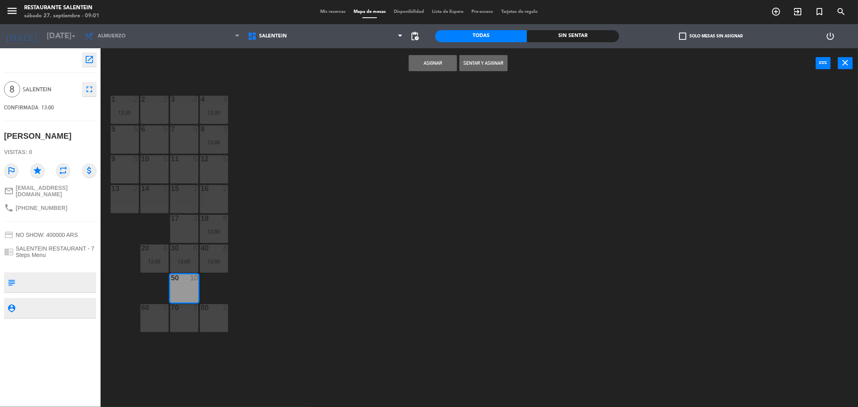
click at [439, 66] on button "Asignar" at bounding box center [432, 63] width 48 height 16
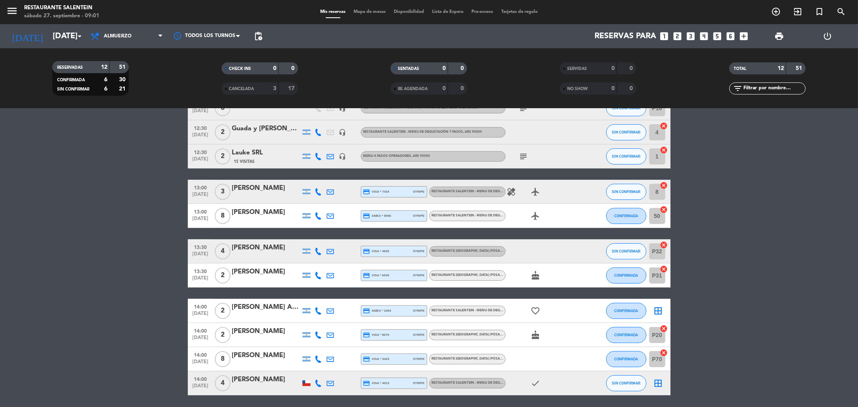
scroll to position [113, 0]
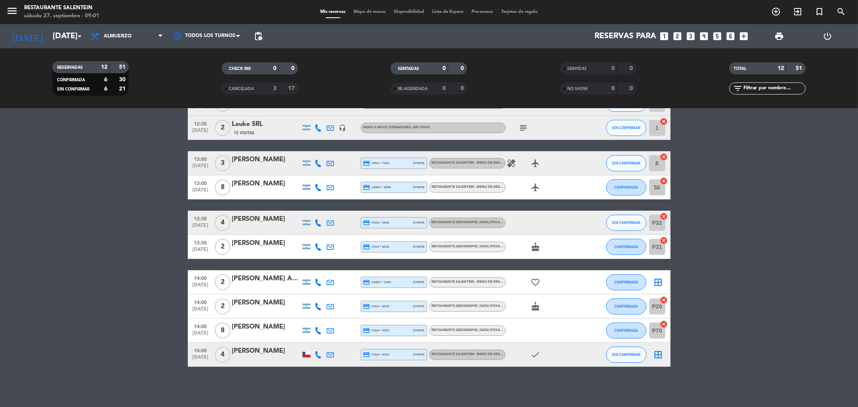
click at [658, 280] on icon "border_all" at bounding box center [658, 282] width 10 height 10
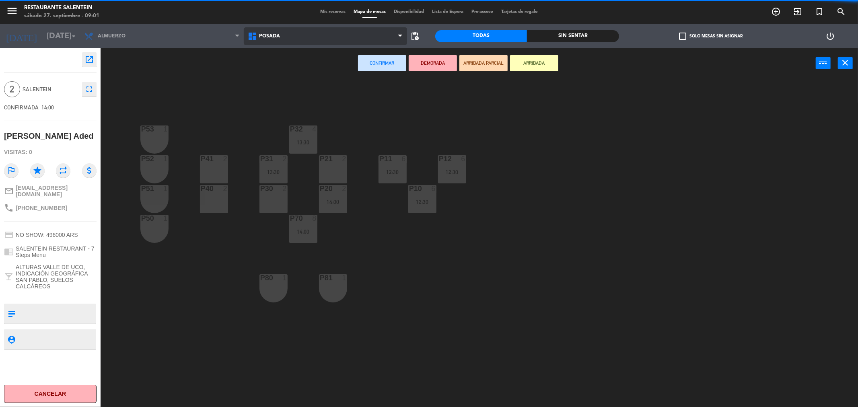
click at [267, 37] on span "Posada" at bounding box center [269, 36] width 21 height 6
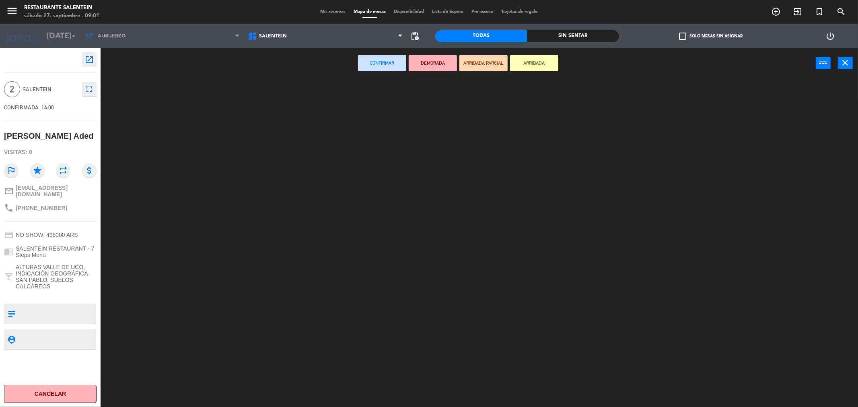
click at [282, 90] on ng-component "menu Restaurante Salentein sábado 27. septiembre - 09:01 Mis reservas Mapa de m…" at bounding box center [429, 205] width 858 height 410
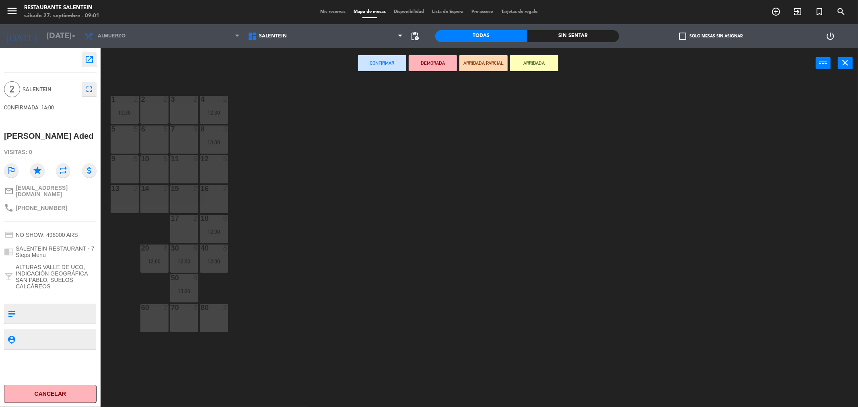
click at [158, 113] on div "2 2" at bounding box center [154, 110] width 28 height 28
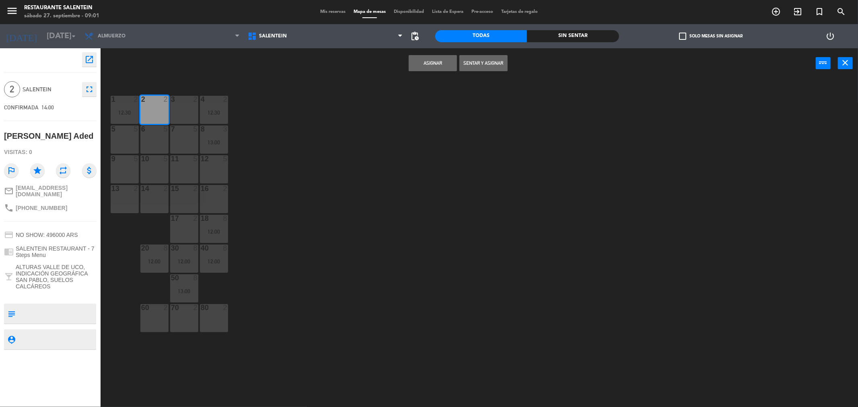
click at [432, 63] on button "Asignar" at bounding box center [432, 63] width 48 height 16
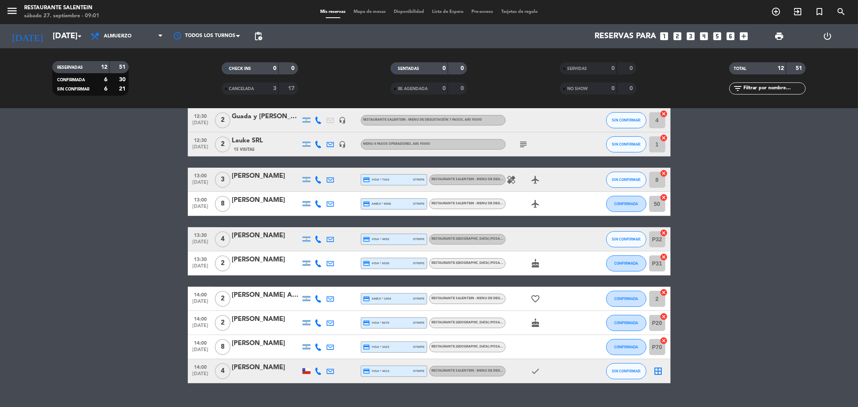
scroll to position [113, 0]
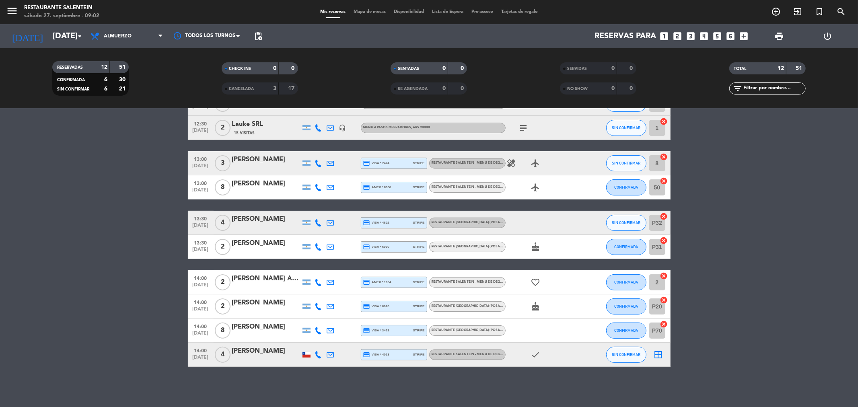
click at [658, 351] on icon "border_all" at bounding box center [658, 355] width 10 height 10
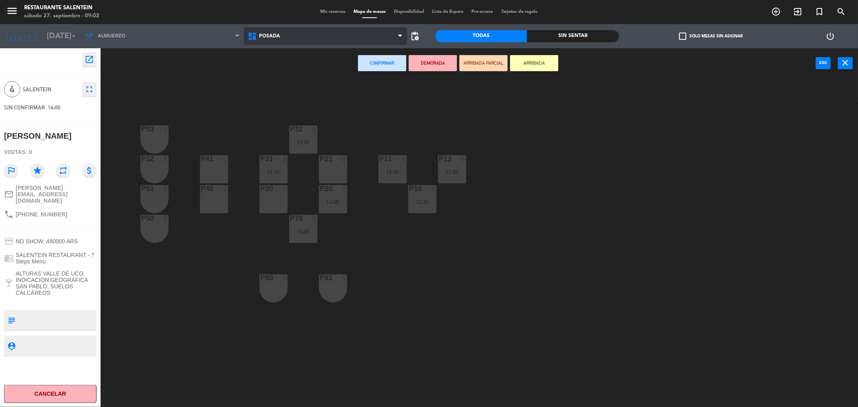
click at [252, 33] on icon at bounding box center [253, 36] width 12 height 10
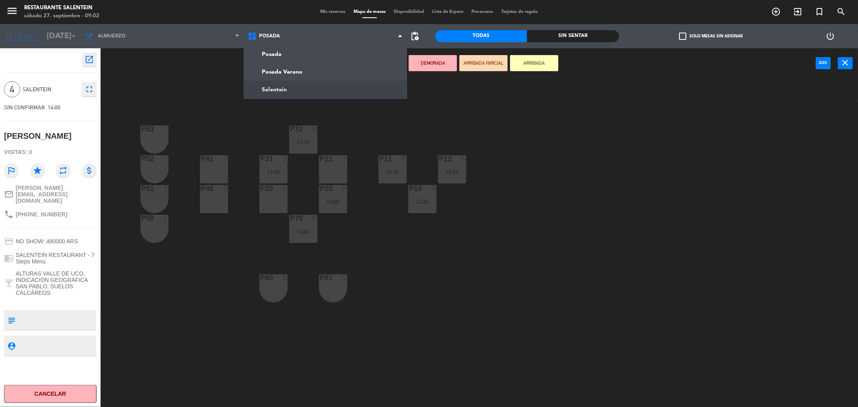
click at [276, 90] on ng-component "menu Restaurante Salentein sábado 27. septiembre - 09:02 Mis reservas Mapa de m…" at bounding box center [429, 205] width 858 height 410
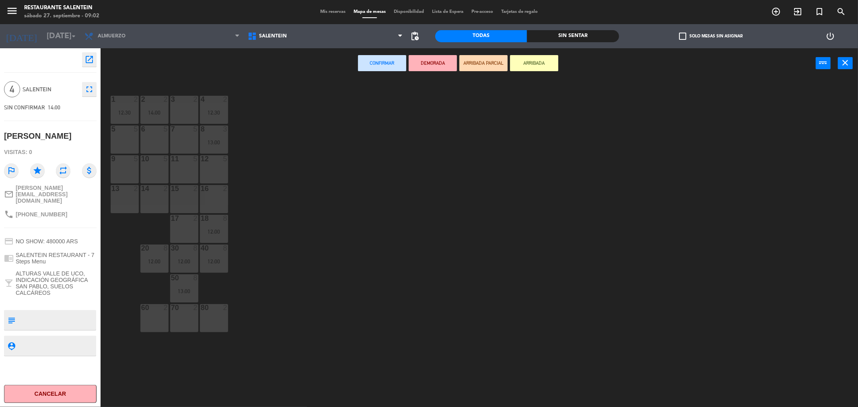
click at [224, 162] on div "5" at bounding box center [225, 158] width 5 height 7
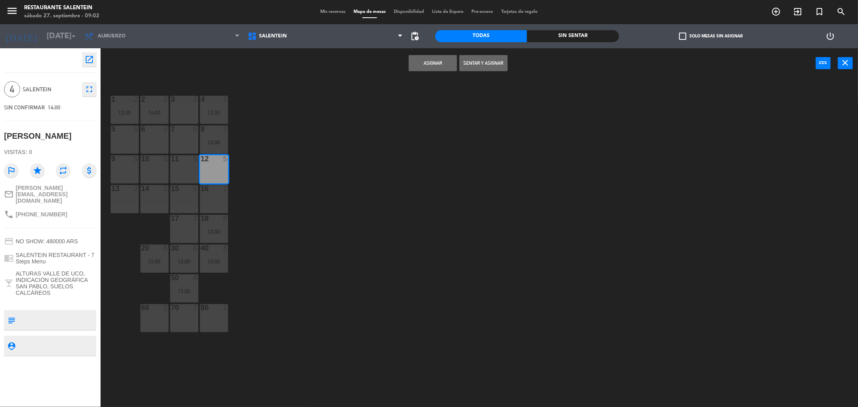
click at [158, 135] on div "6 5" at bounding box center [154, 139] width 28 height 28
click at [214, 167] on div "12 5" at bounding box center [214, 169] width 28 height 28
click at [429, 70] on button "Asignar" at bounding box center [432, 63] width 48 height 16
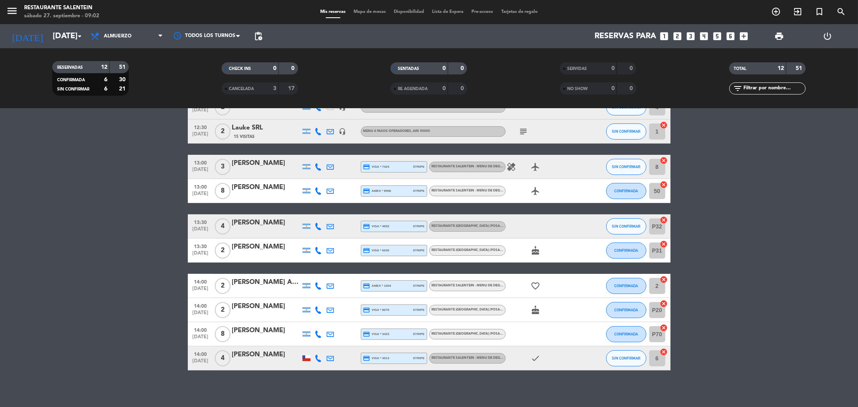
scroll to position [113, 0]
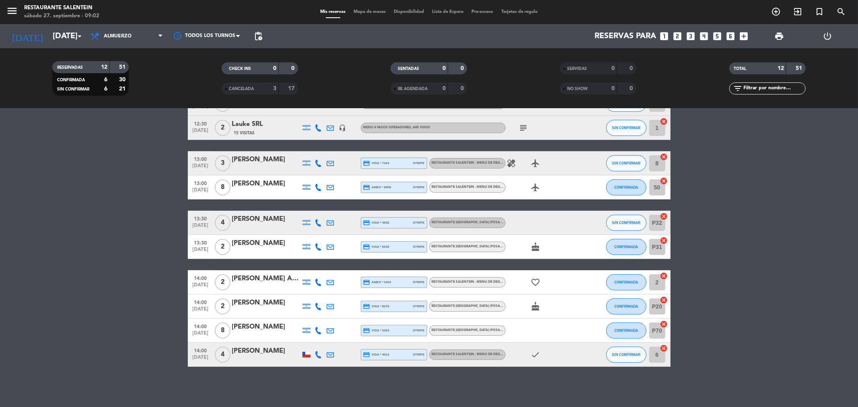
click at [661, 352] on span "6 cancel" at bounding box center [655, 355] width 12 height 12
click at [663, 349] on icon "cancel" at bounding box center [664, 348] width 8 height 8
click at [654, 351] on icon "border_all" at bounding box center [658, 355] width 10 height 10
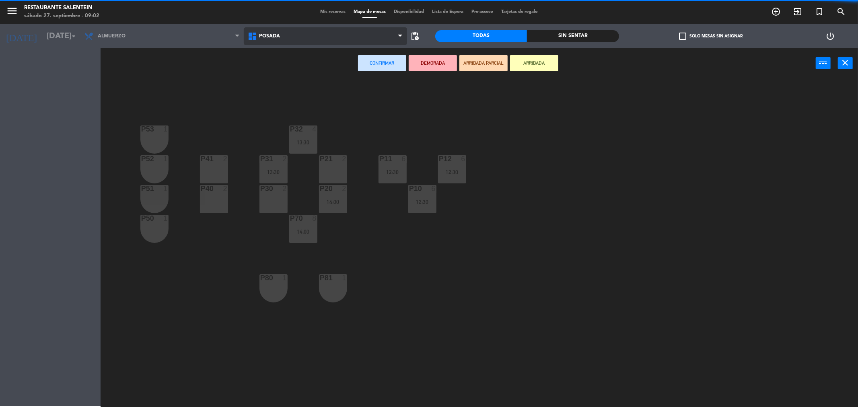
click at [270, 39] on span "Posada" at bounding box center [269, 36] width 21 height 6
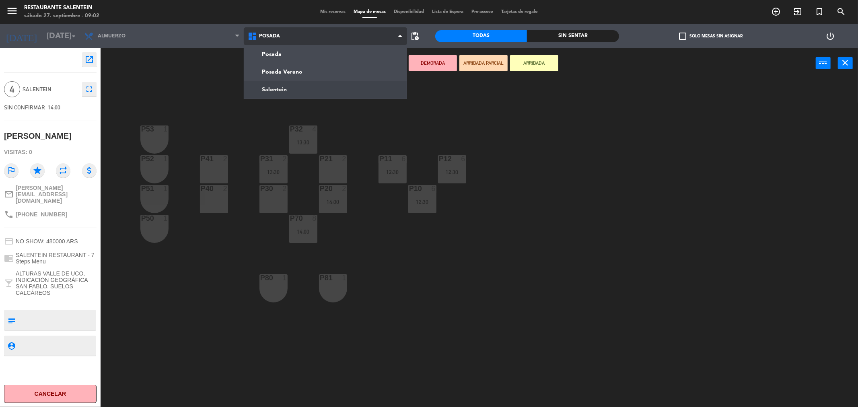
click at [273, 91] on ng-component "menu Restaurante Salentein sábado 27. septiembre - 09:02 Mis reservas Mapa de m…" at bounding box center [429, 205] width 858 height 410
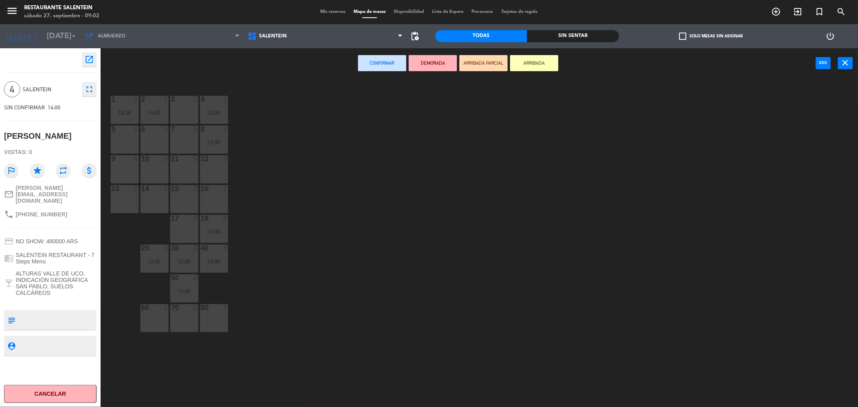
click at [174, 136] on div "7 5" at bounding box center [184, 139] width 28 height 28
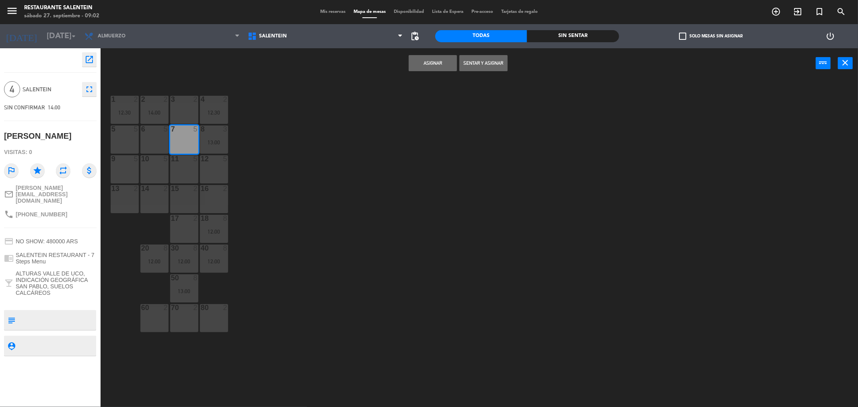
click at [419, 68] on button "Asignar" at bounding box center [432, 63] width 48 height 16
